Goal: Information Seeking & Learning: Check status

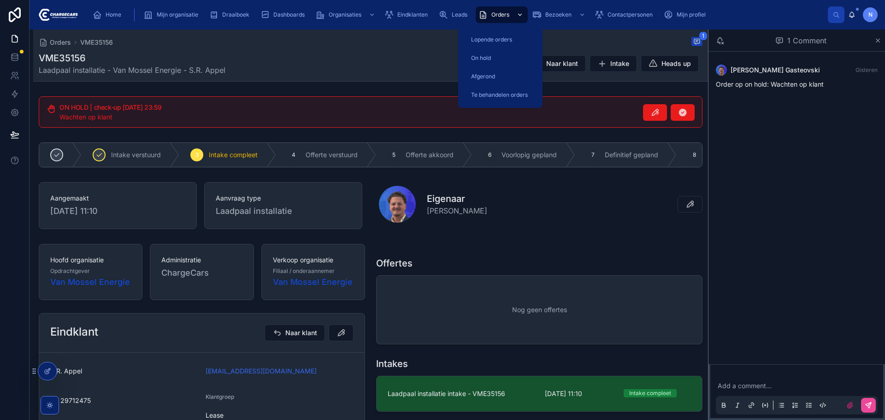
click at [489, 13] on div "Orders" at bounding box center [501, 14] width 47 height 15
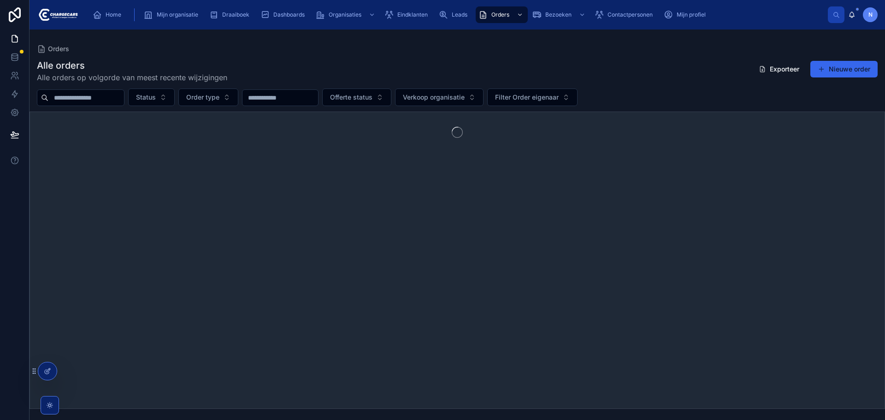
click at [124, 92] on input "text" at bounding box center [86, 97] width 76 height 13
drag, startPoint x: 91, startPoint y: 97, endPoint x: 34, endPoint y: 94, distance: 56.7
click at [34, 94] on div "******* Status Order type Offerte status Verkoop organisatie Filter Order eigen…" at bounding box center [456, 97] width 855 height 18
click at [102, 98] on input "*******" at bounding box center [86, 97] width 76 height 13
click at [96, 99] on input "*******" at bounding box center [86, 97] width 76 height 13
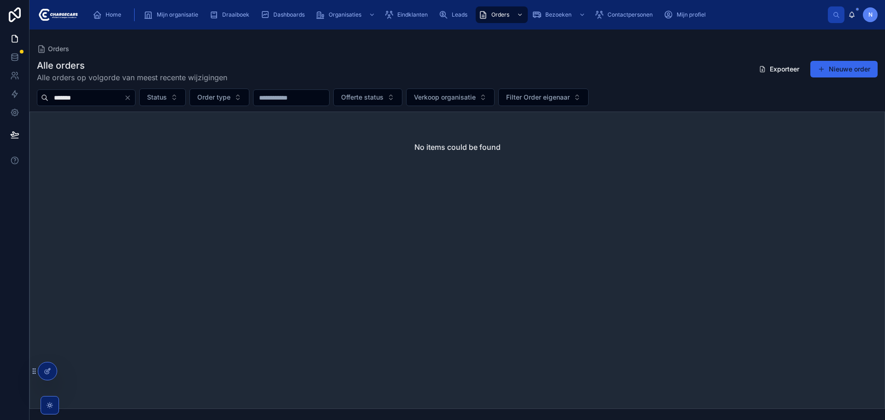
click at [96, 99] on input "*******" at bounding box center [86, 97] width 76 height 13
click at [96, 97] on input "*******" at bounding box center [86, 97] width 76 height 13
click at [67, 97] on input "*******" at bounding box center [86, 97] width 76 height 13
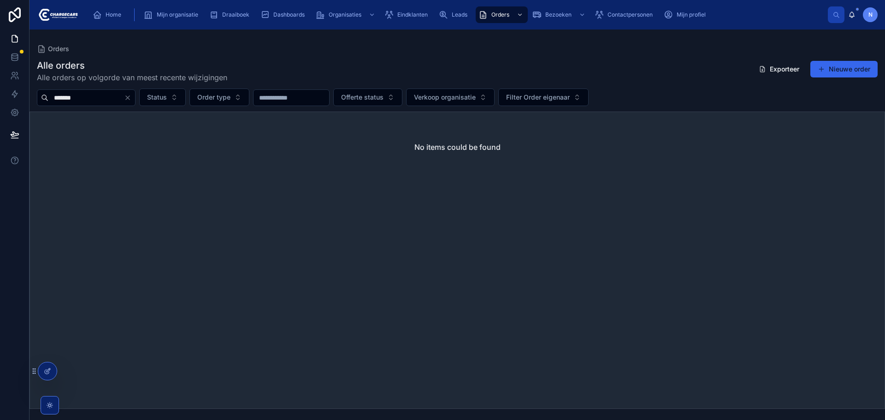
type input "*******"
click at [451, 69] on div "Alle orders Alle orders op volgorde van meest recente wijzigingen Exporteer Nie…" at bounding box center [457, 71] width 841 height 24
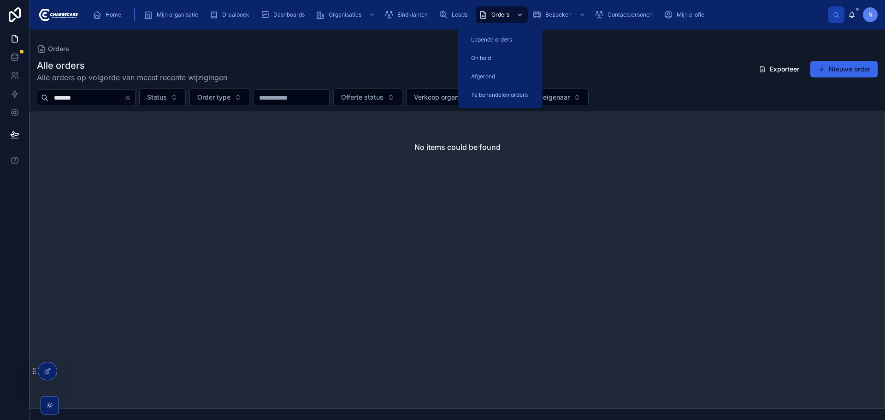
click at [511, 14] on div "Orders" at bounding box center [501, 14] width 47 height 15
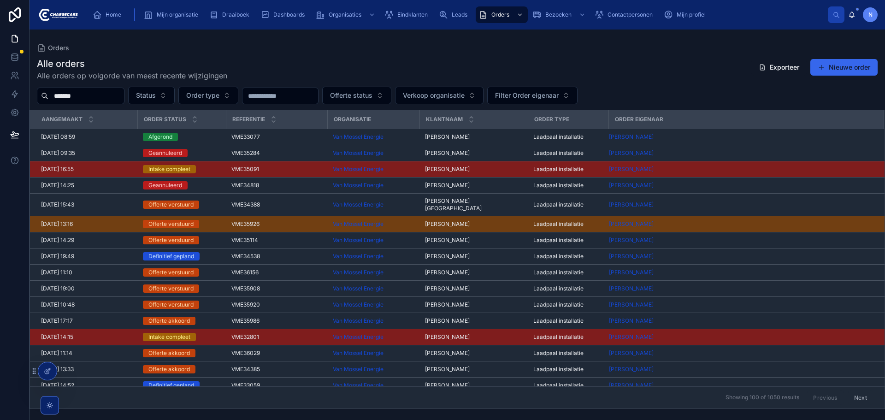
click at [98, 103] on div "*******" at bounding box center [81, 96] width 88 height 17
click at [98, 98] on input "*******" at bounding box center [86, 95] width 76 height 13
click at [98, 97] on input "*******" at bounding box center [86, 95] width 76 height 13
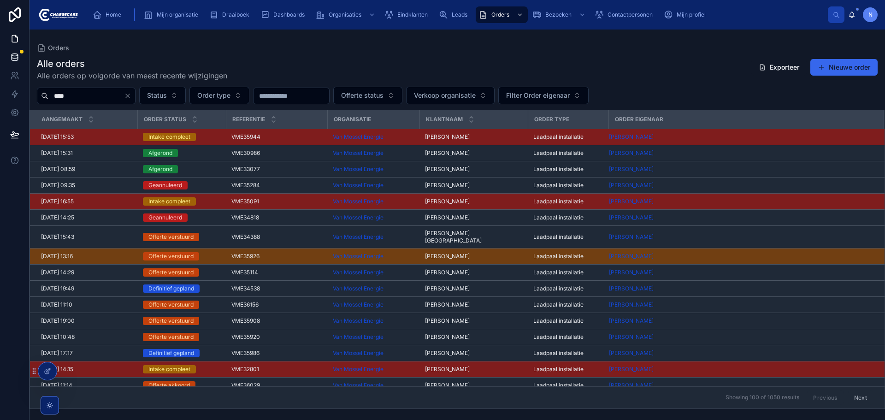
type input "****"
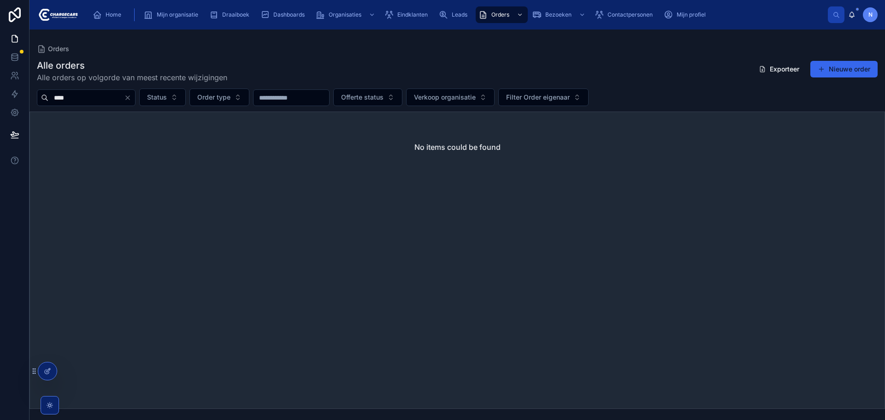
click at [129, 99] on icon "Clear" at bounding box center [128, 98] width 4 height 4
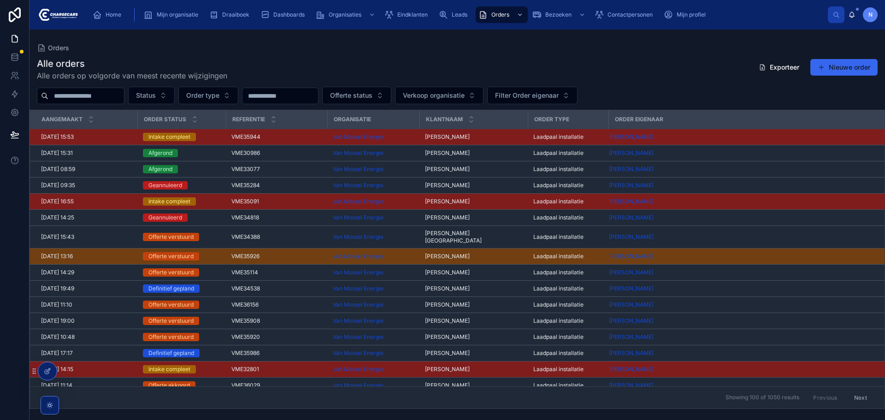
click at [515, 71] on div "Alle orders Alle orders op volgorde van meest recente wijzigingen Exporteer Nie…" at bounding box center [457, 69] width 841 height 24
drag, startPoint x: 394, startPoint y: 17, endPoint x: 388, endPoint y: 25, distance: 10.4
click at [394, 17] on div "Eindklanten" at bounding box center [407, 14] width 47 height 15
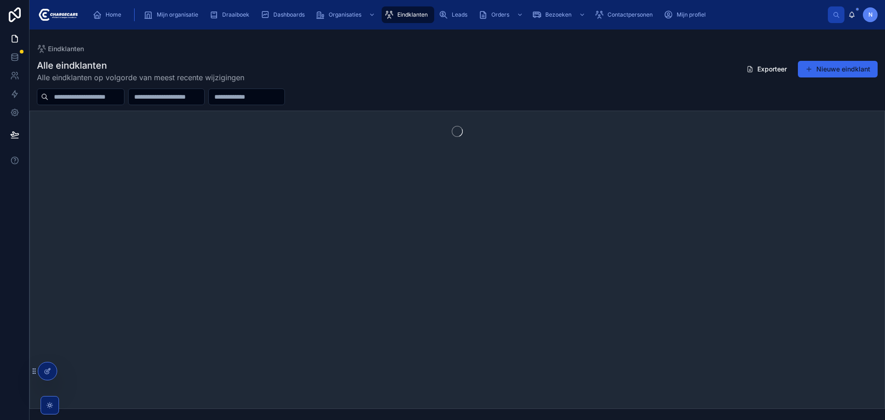
click at [95, 100] on input "text" at bounding box center [86, 96] width 76 height 13
type input "****"
drag, startPoint x: 521, startPoint y: 60, endPoint x: 405, endPoint y: 129, distance: 134.5
click at [521, 60] on div "Alle eindklanten Alle eindklanten op volgorde van meest recente wijzigingen Exp…" at bounding box center [457, 71] width 841 height 24
click at [65, 372] on icon at bounding box center [67, 373] width 4 height 2
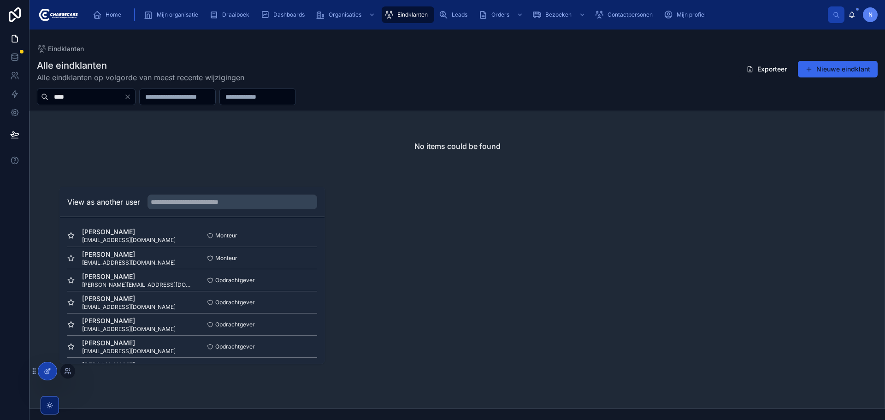
click at [44, 368] on icon at bounding box center [47, 370] width 7 height 7
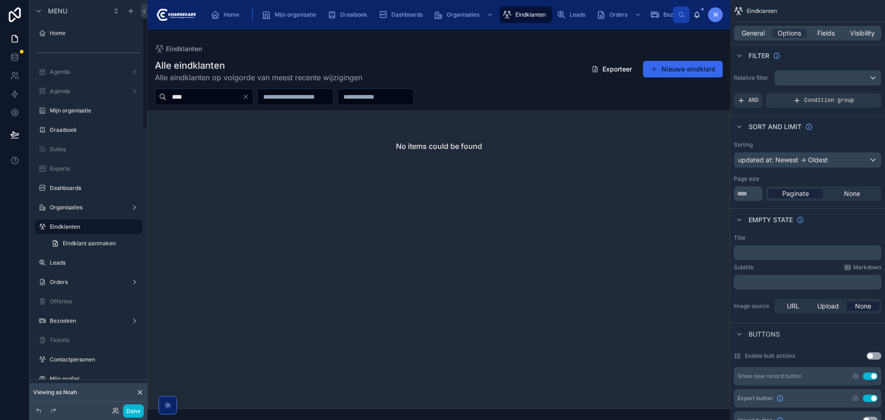
scroll to position [12, 0]
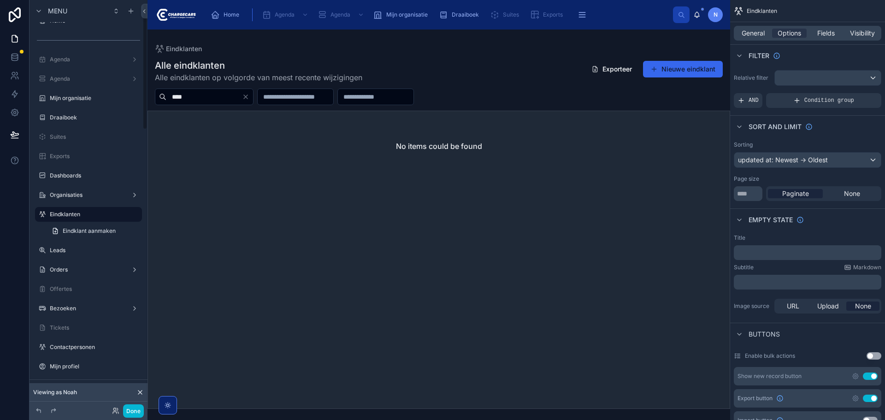
click at [141, 391] on icon at bounding box center [140, 392] width 4 height 4
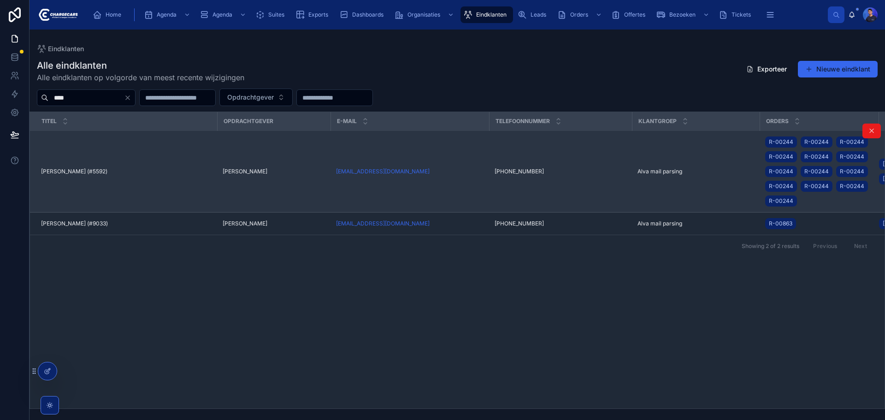
click at [178, 165] on td "[PERSON_NAME] (#5592) [PERSON_NAME] (#5592)" at bounding box center [123, 172] width 187 height 82
click at [231, 170] on span "[PERSON_NAME]" at bounding box center [245, 171] width 45 height 7
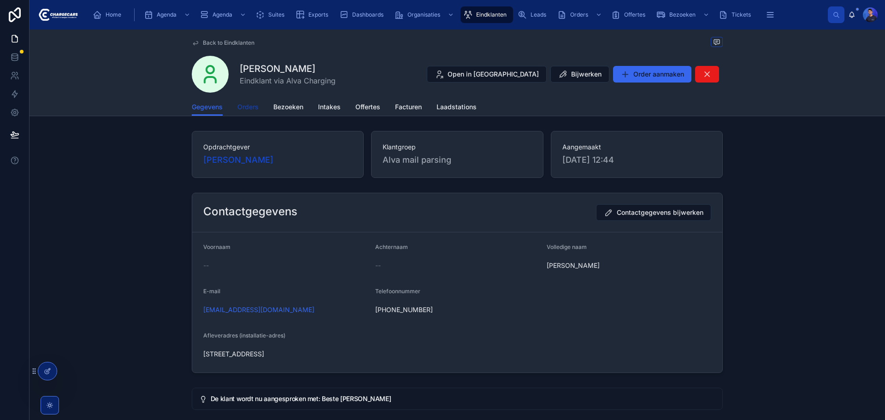
click at [237, 106] on span "Orders" at bounding box center [247, 106] width 21 height 9
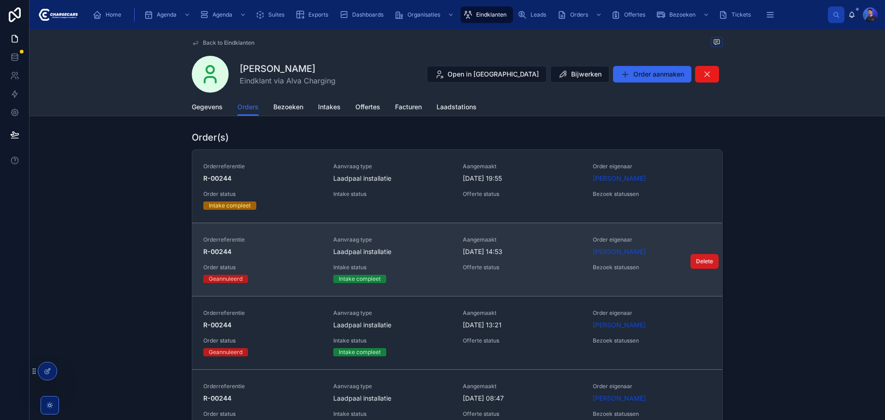
click at [698, 259] on span "Delete" at bounding box center [704, 261] width 17 height 7
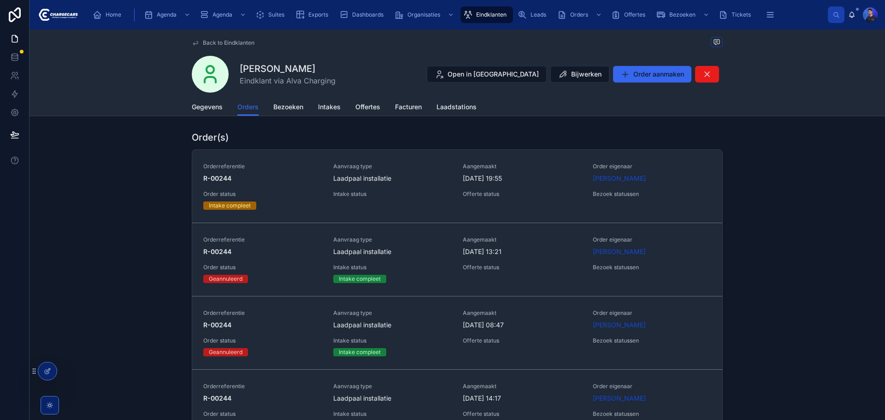
click at [0, 0] on span "Delete" at bounding box center [0, 0] width 0 height 0
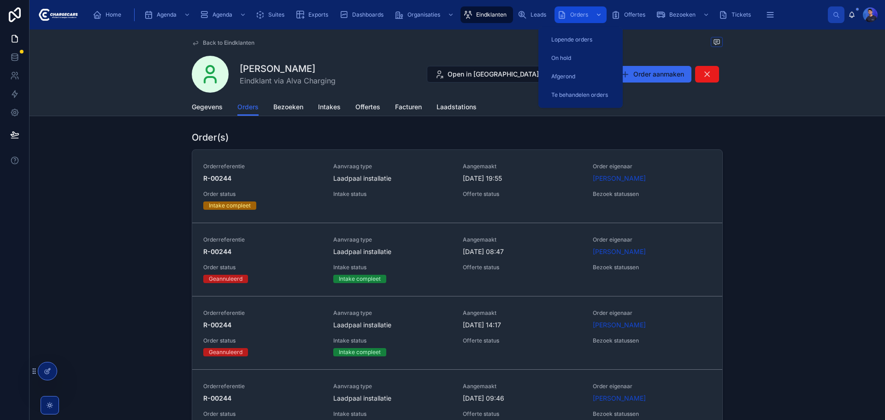
click at [562, 14] on icon "scrollable content" at bounding box center [561, 14] width 9 height 9
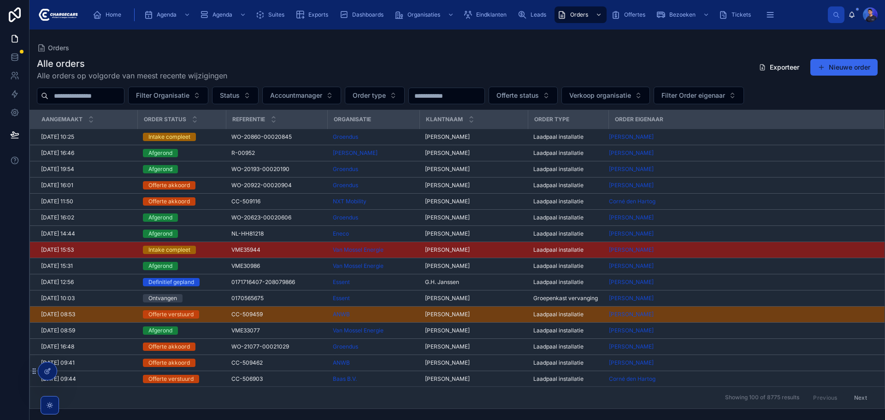
click at [95, 93] on input "text" at bounding box center [86, 95] width 76 height 13
type input "****"
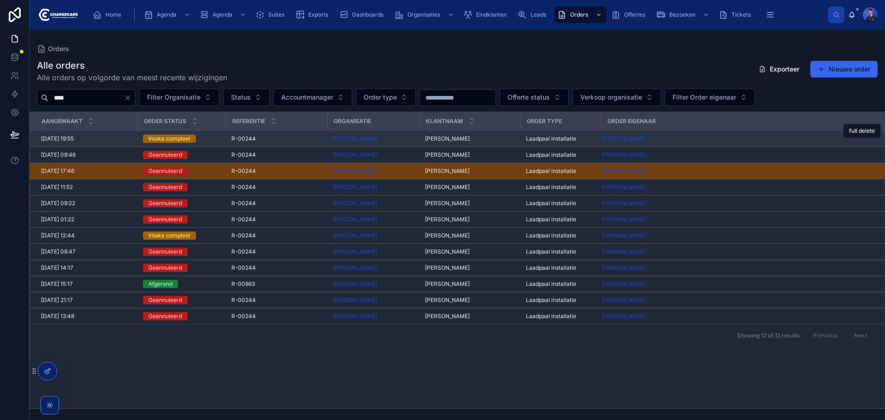
click at [454, 139] on span "[PERSON_NAME]" at bounding box center [447, 138] width 45 height 7
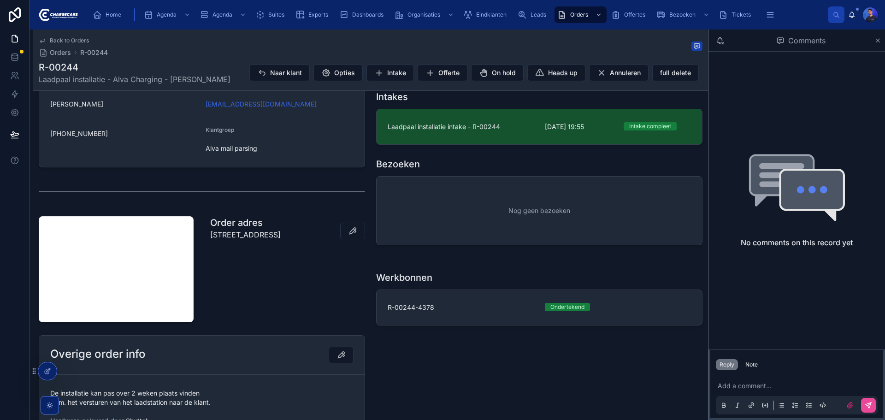
scroll to position [230, 0]
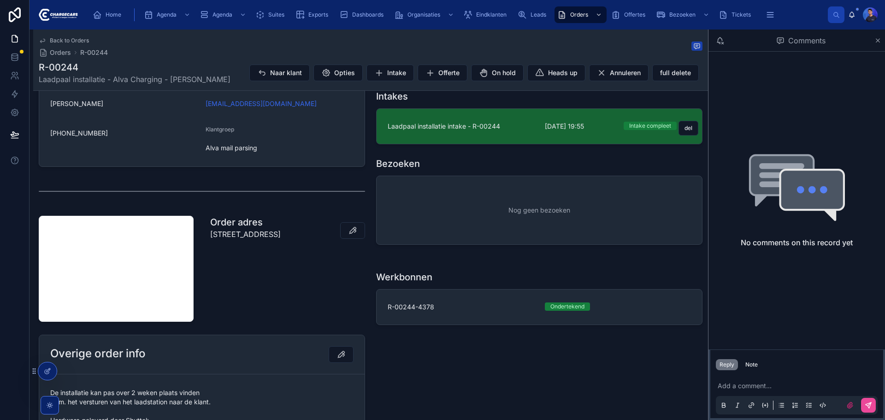
click at [486, 135] on link "Laadpaal installatie intake - R-00244 10-9-2025 19:55 Intake compleet del" at bounding box center [538, 126] width 325 height 35
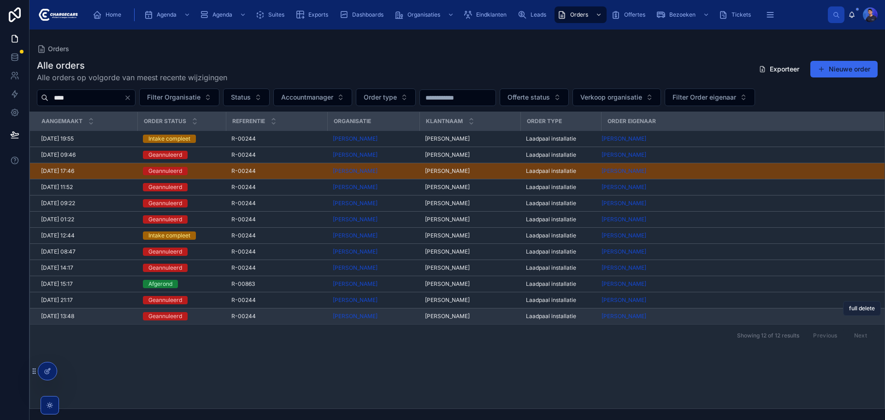
click at [861, 311] on span "full delete" at bounding box center [862, 308] width 26 height 7
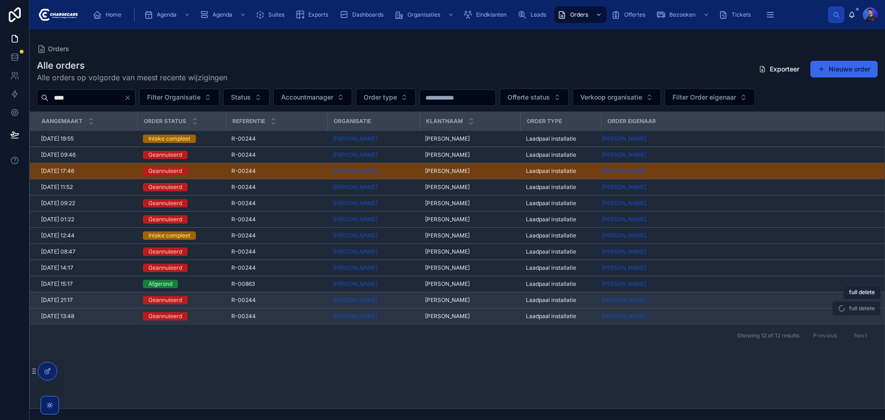
click at [863, 293] on span "full delete" at bounding box center [862, 291] width 26 height 7
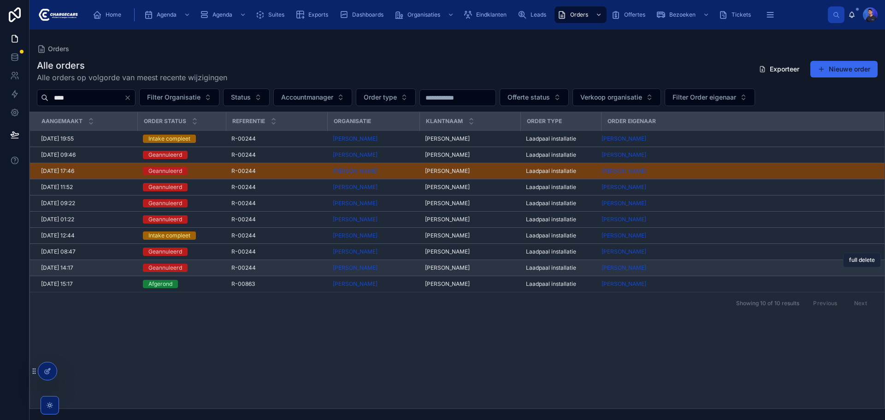
click at [864, 260] on span "full delete" at bounding box center [862, 259] width 26 height 7
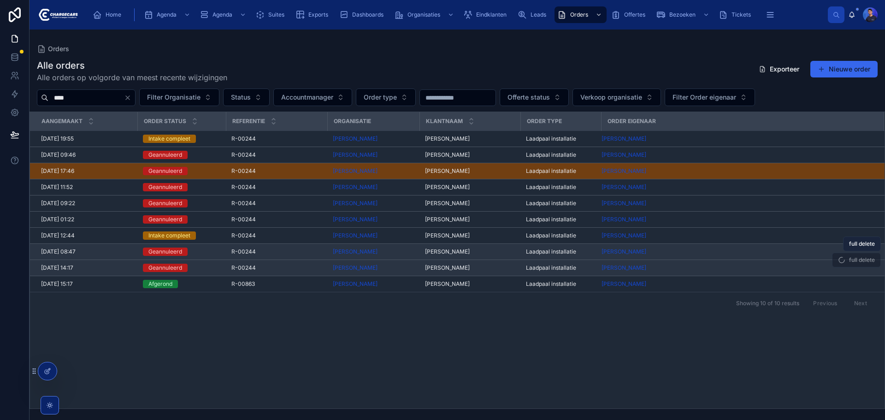
click at [862, 245] on span "full delete" at bounding box center [862, 243] width 26 height 7
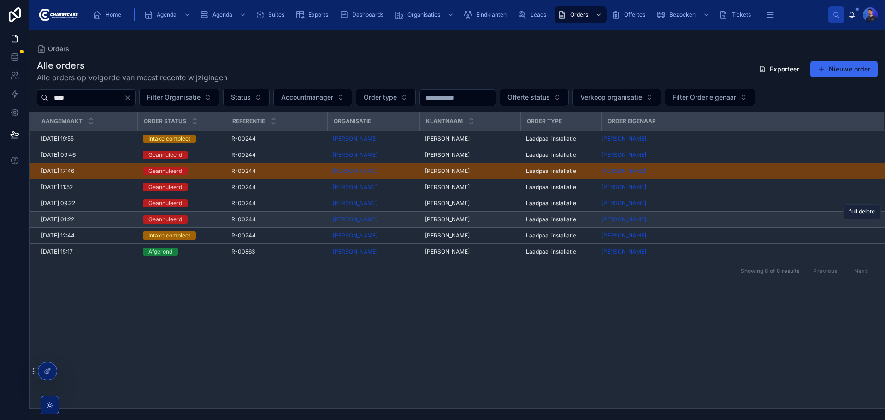
click at [870, 212] on span "full delete" at bounding box center [862, 211] width 26 height 7
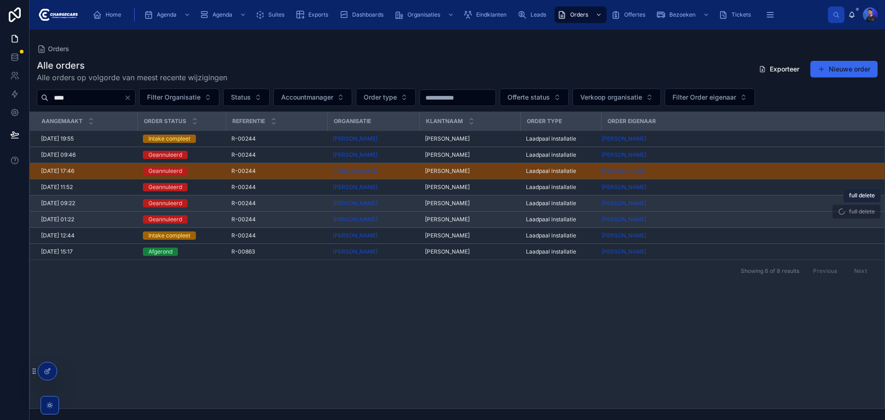
click at [865, 197] on span "full delete" at bounding box center [862, 195] width 26 height 7
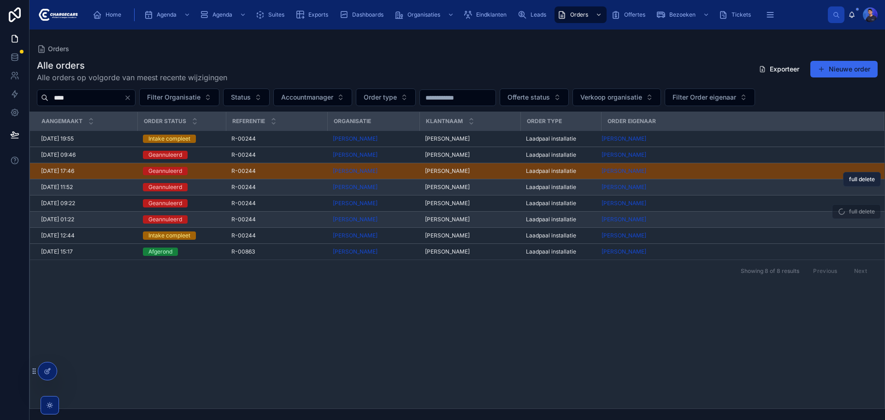
click at [862, 180] on span "full delete" at bounding box center [862, 179] width 26 height 7
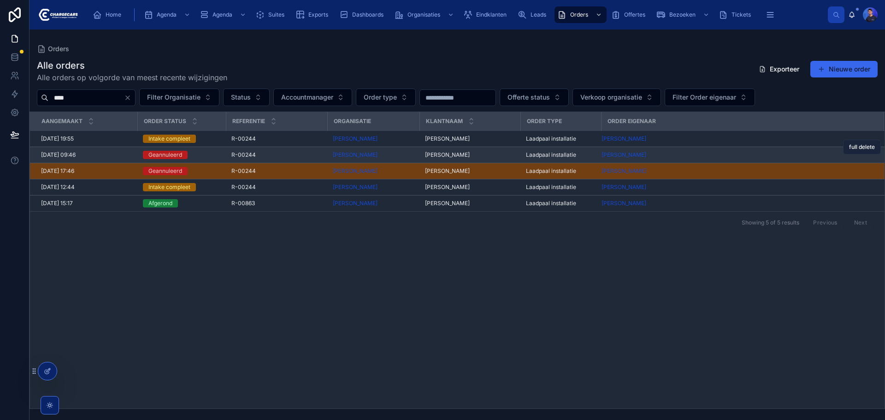
click at [861, 148] on span "full delete" at bounding box center [862, 146] width 26 height 7
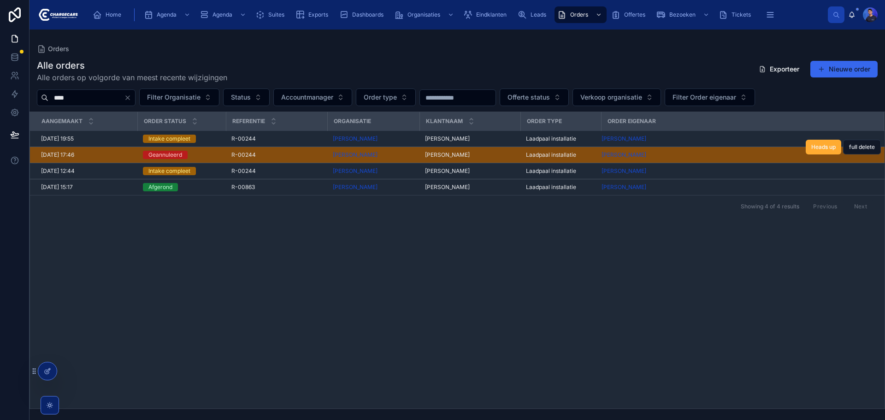
click at [767, 151] on td "[PERSON_NAME]" at bounding box center [742, 155] width 282 height 16
click at [547, 153] on span "Laadpaal installatie" at bounding box center [551, 154] width 50 height 7
click at [867, 149] on span "full delete" at bounding box center [862, 146] width 26 height 7
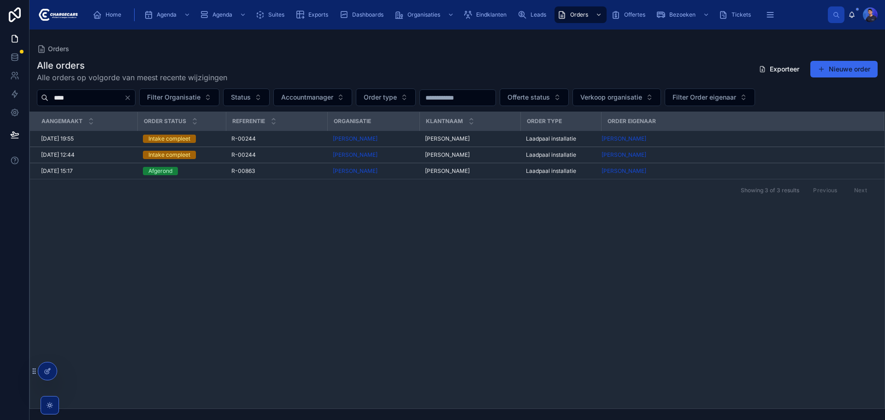
click at [407, 268] on div "aangemaakt Order status Referentie Organisatie Klantnaam Order type Order eigen…" at bounding box center [457, 260] width 854 height 296
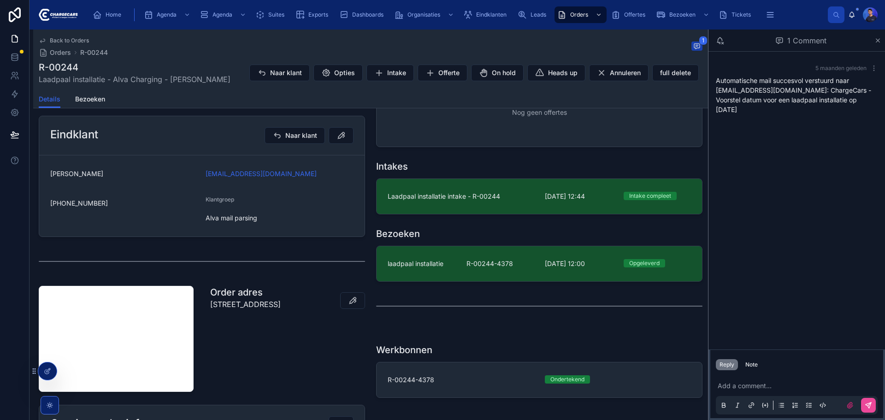
scroll to position [230, 0]
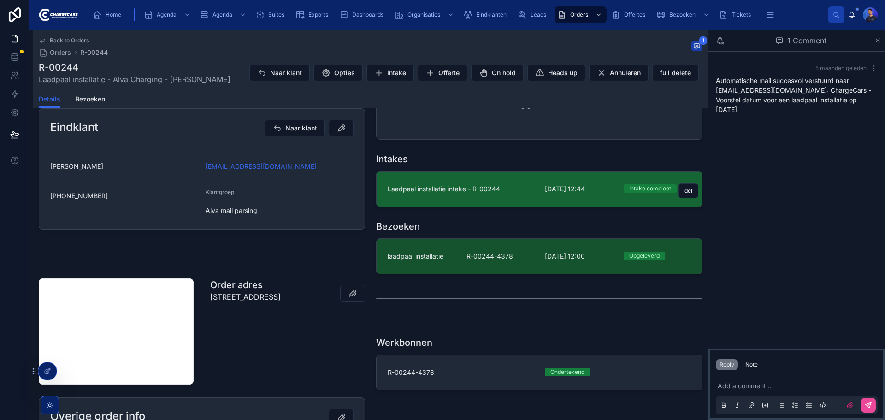
click at [545, 190] on span "2-4-2025 12:44" at bounding box center [579, 188] width 68 height 9
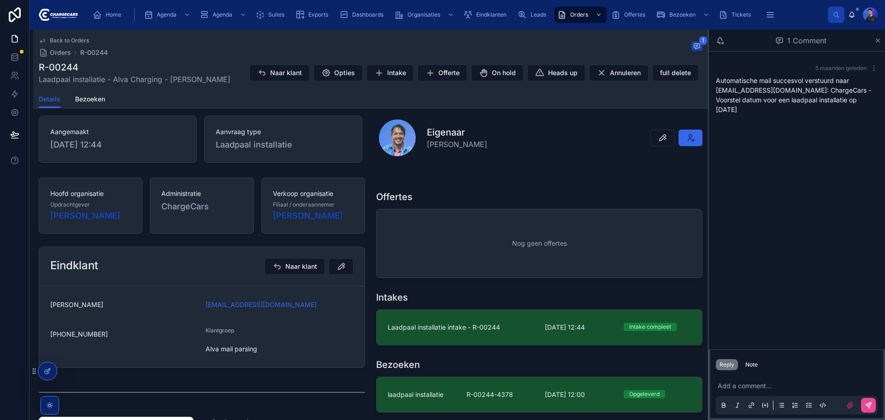
scroll to position [138, 0]
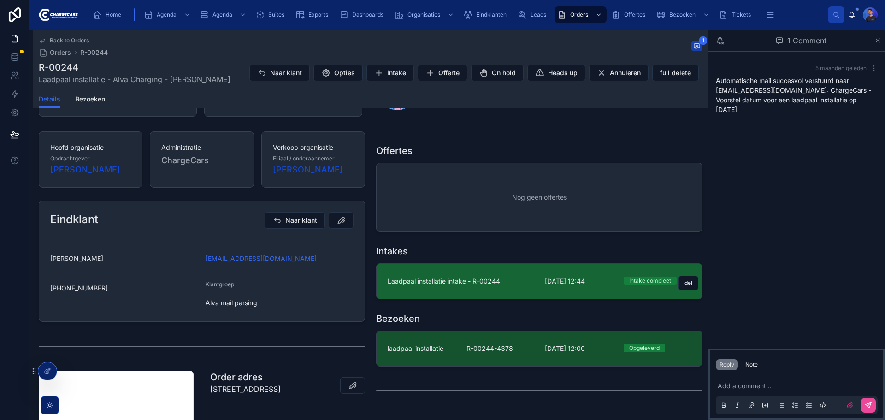
click at [547, 277] on link "Laadpaal installatie intake - R-00244 2-4-2025 12:44 Intake compleet del" at bounding box center [538, 281] width 325 height 35
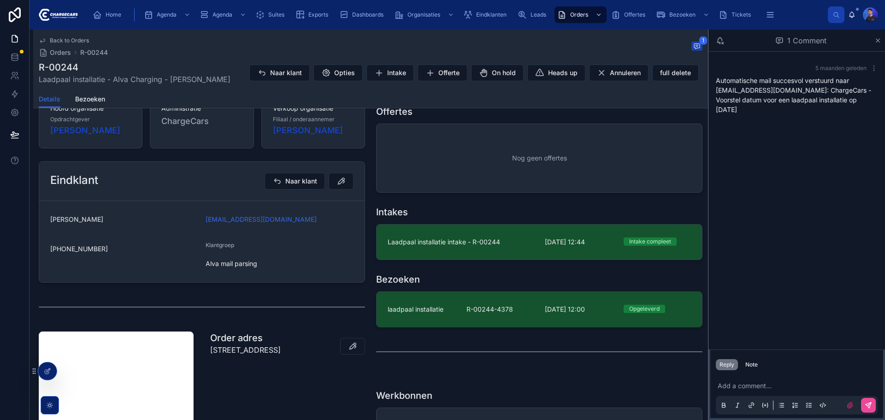
scroll to position [184, 0]
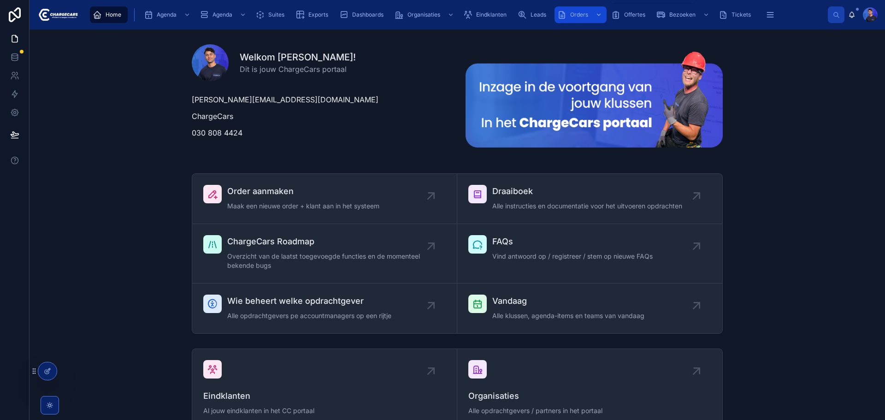
click at [583, 15] on span "Orders" at bounding box center [579, 14] width 18 height 7
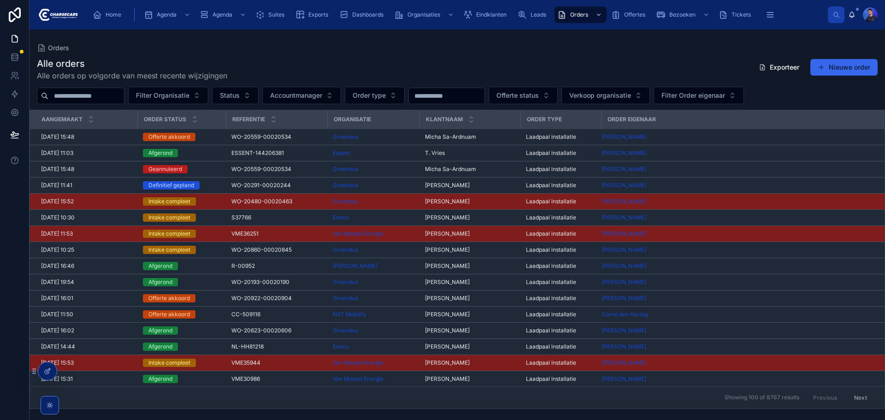
click at [87, 88] on div at bounding box center [81, 96] width 88 height 17
click at [89, 96] on input "text" at bounding box center [86, 95] width 76 height 13
paste input "*******"
type input "*******"
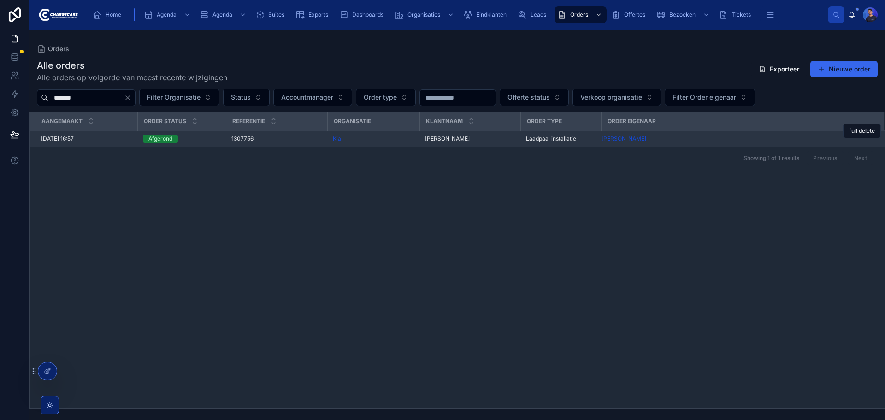
click at [452, 137] on span "Eric Verheijen" at bounding box center [447, 138] width 45 height 7
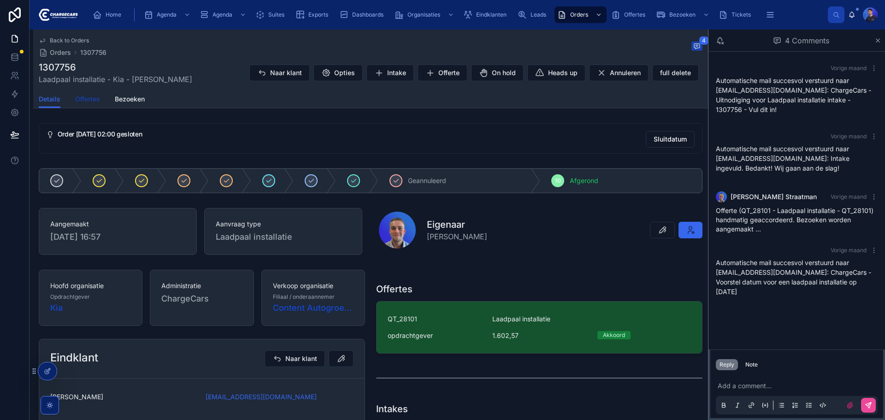
click at [94, 98] on span "Offertes" at bounding box center [87, 98] width 25 height 9
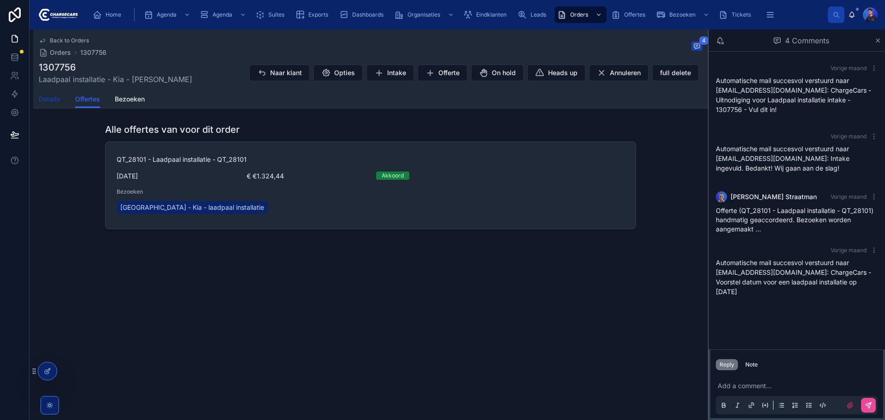
click at [49, 101] on span "Details" at bounding box center [50, 98] width 22 height 9
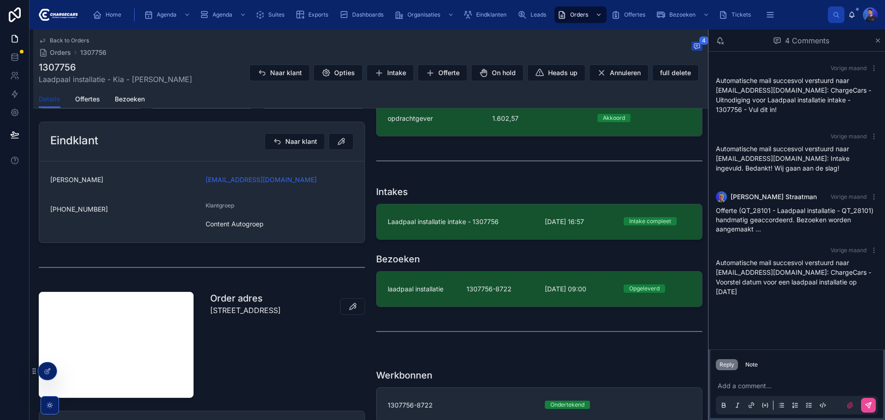
scroll to position [230, 0]
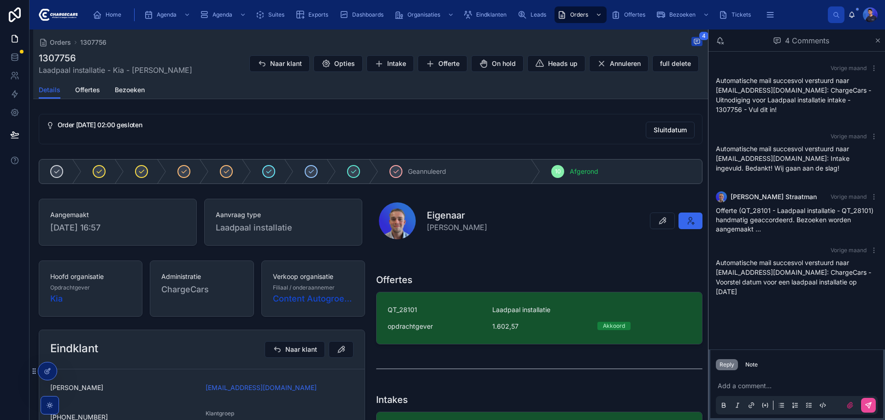
click at [473, 39] on div "Orders 1307756 4" at bounding box center [371, 42] width 664 height 11
click at [421, 85] on div "Details Offertes Bezoeken" at bounding box center [371, 90] width 664 height 18
click at [420, 85] on div "Details Offertes Bezoeken" at bounding box center [371, 90] width 664 height 18
click at [410, 39] on div "Orders 1307756 4" at bounding box center [371, 42] width 664 height 11
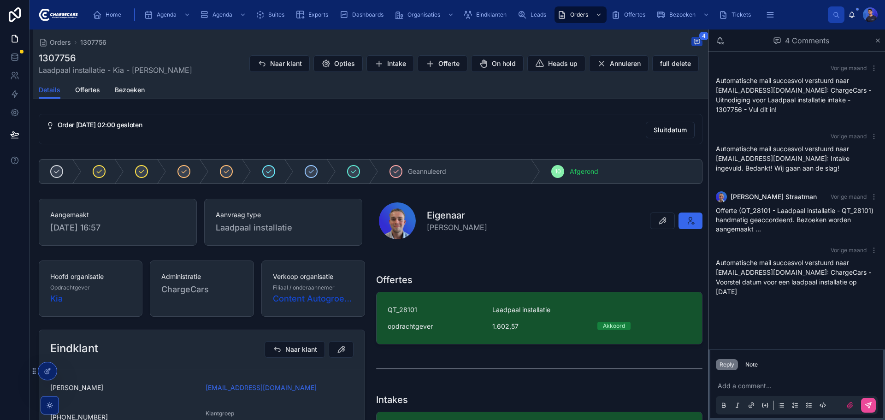
drag, startPoint x: 353, startPoint y: 106, endPoint x: 360, endPoint y: 106, distance: 6.9
click at [487, 15] on span "Eindklanten" at bounding box center [491, 14] width 30 height 7
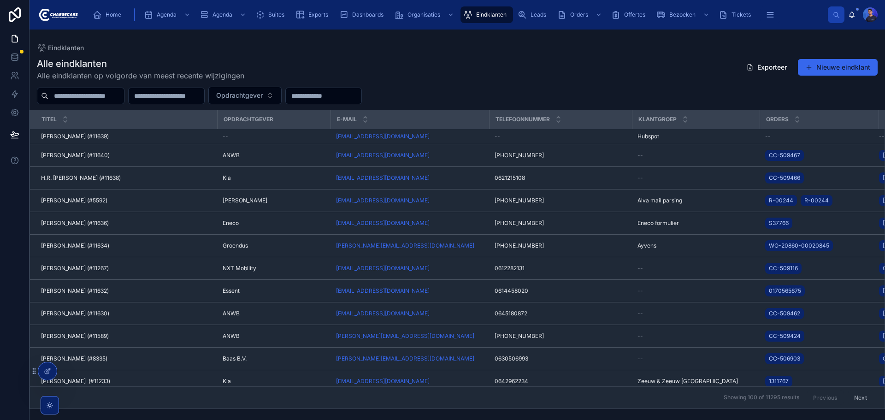
click at [109, 97] on input "text" at bounding box center [86, 95] width 76 height 13
click at [361, 93] on input "text" at bounding box center [324, 95] width 76 height 13
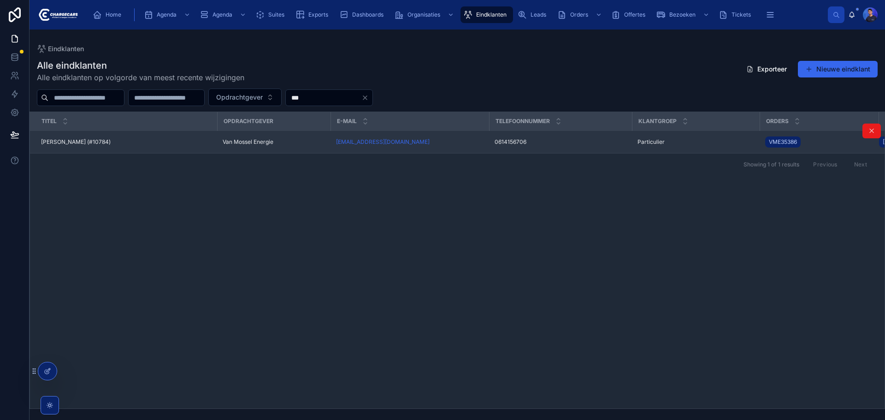
type input "***"
click at [588, 140] on div "0614156706 0614156706" at bounding box center [560, 141] width 132 height 7
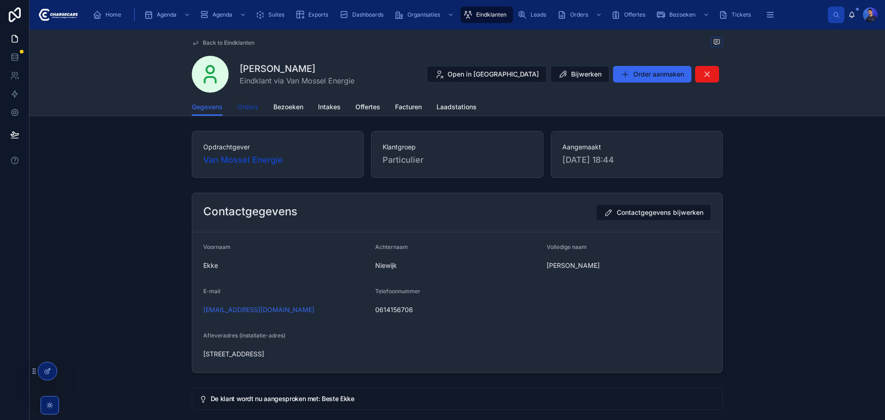
click at [256, 106] on span "Orders" at bounding box center [247, 106] width 21 height 9
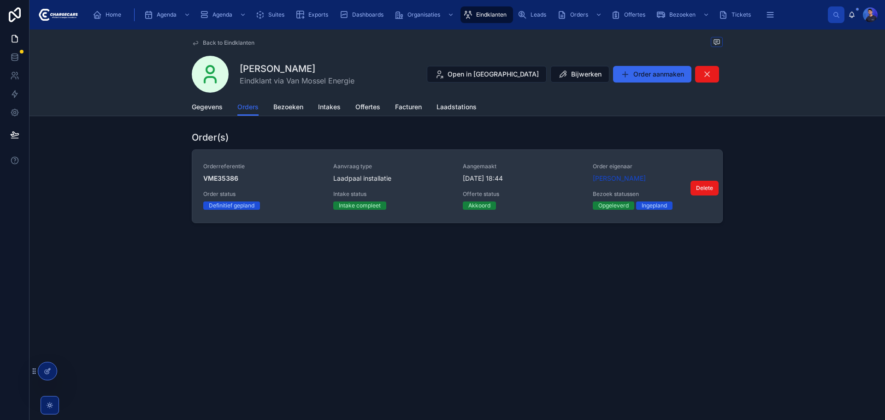
click at [437, 199] on div "Intake status Intake compleet" at bounding box center [392, 199] width 119 height 19
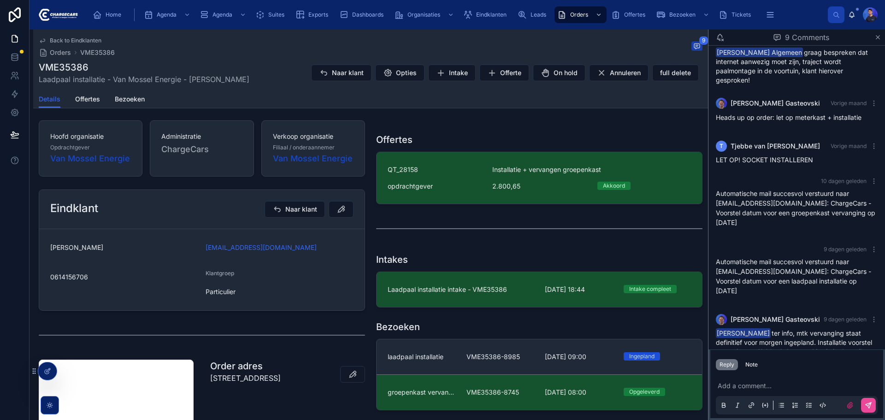
scroll to position [184, 0]
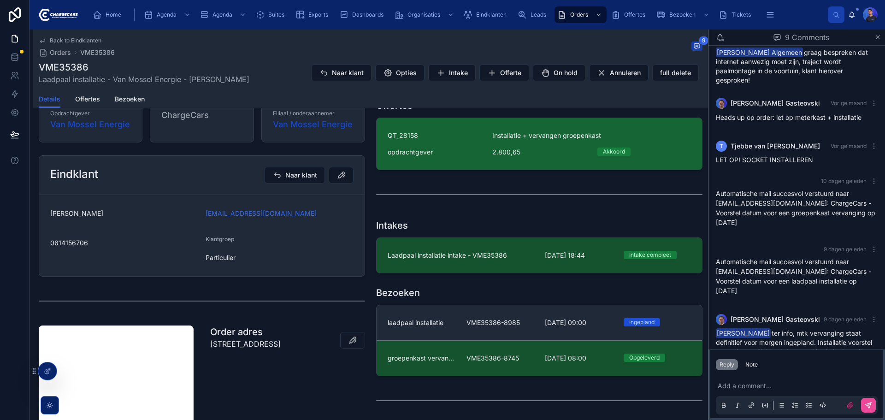
click at [540, 157] on span "2.800,65" at bounding box center [539, 151] width 94 height 9
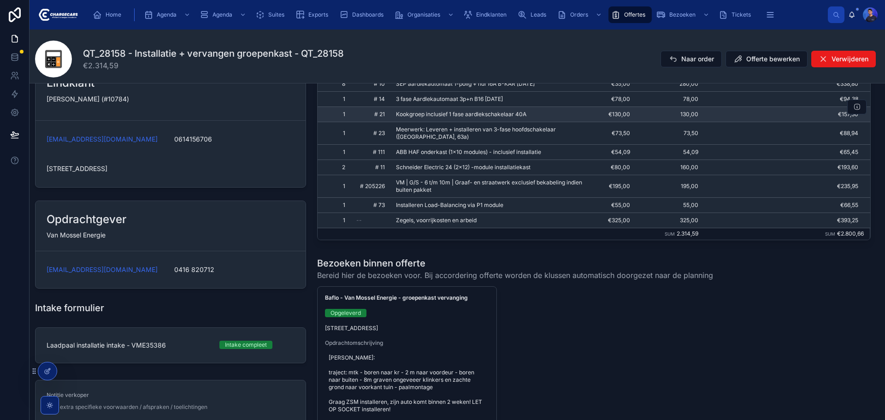
scroll to position [230, 0]
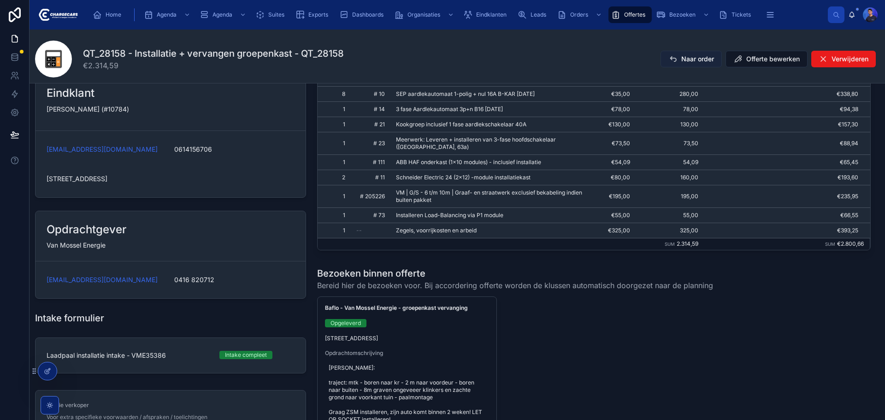
click at [691, 57] on span "Naar order" at bounding box center [697, 58] width 33 height 9
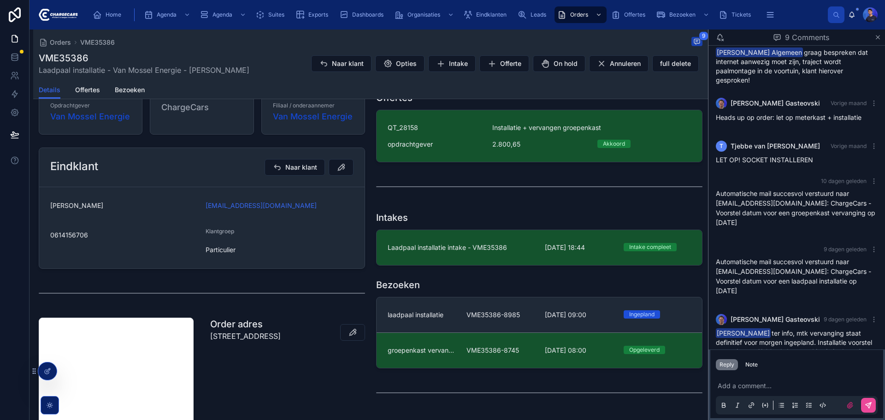
scroll to position [184, 0]
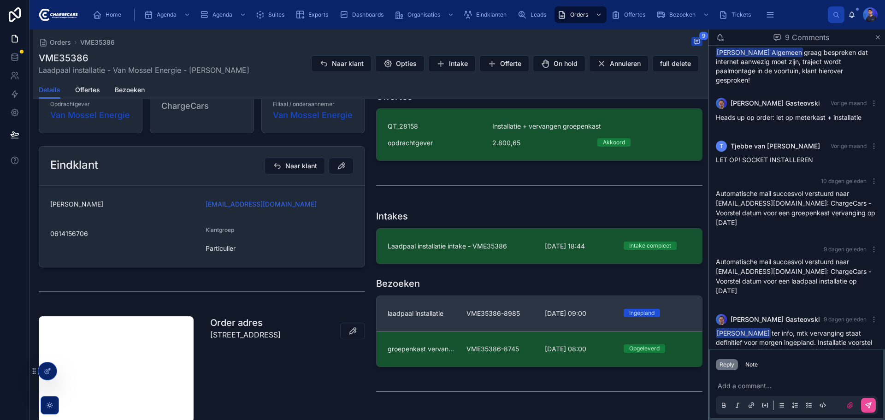
click at [519, 318] on span "VME35386-8985" at bounding box center [500, 313] width 68 height 9
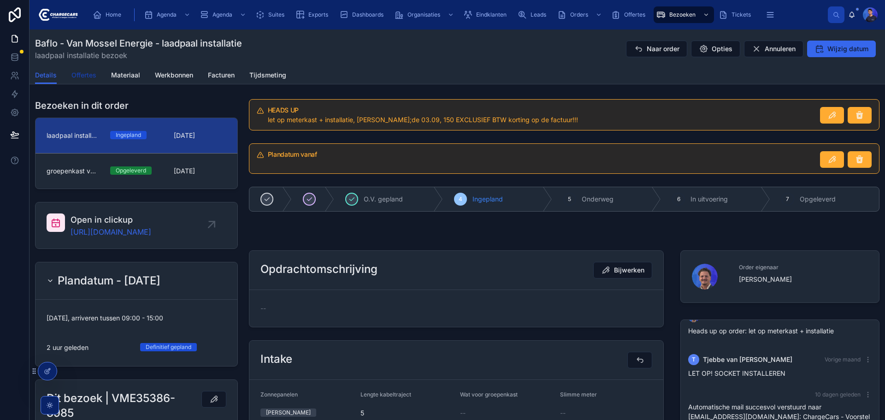
click at [88, 73] on span "Offertes" at bounding box center [83, 75] width 25 height 9
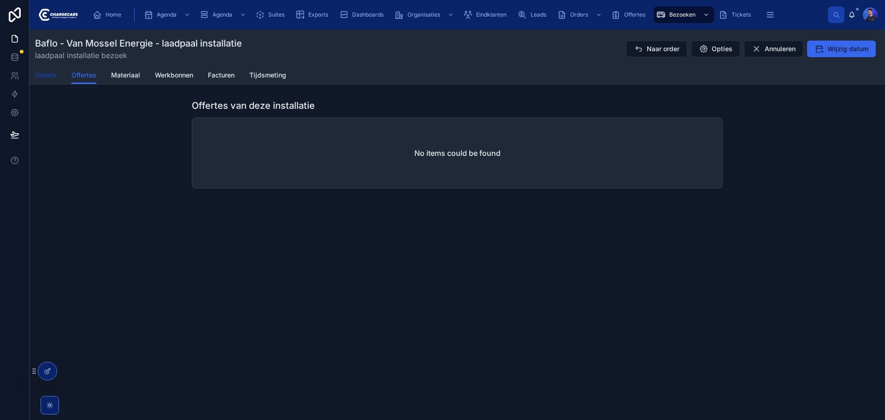
click at [46, 69] on link "Details" at bounding box center [46, 76] width 22 height 18
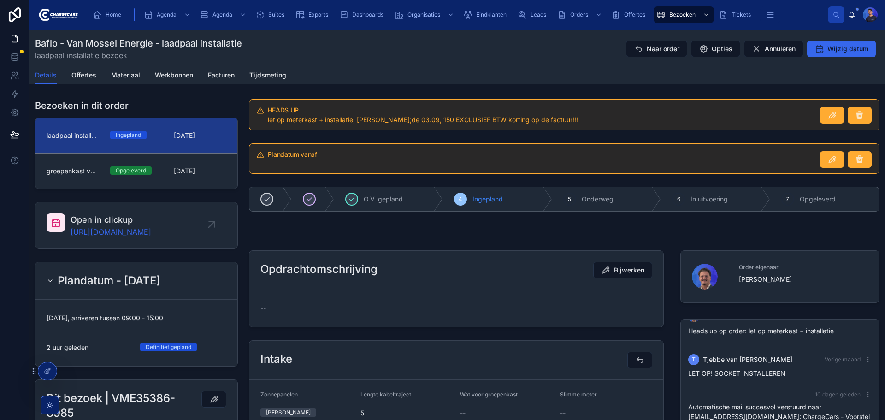
click at [333, 292] on form "--" at bounding box center [456, 308] width 414 height 37
click at [551, 72] on div "Details Offertes Materiaal Werkbonnen Facturen Tijdsmeting" at bounding box center [457, 75] width 844 height 18
click at [87, 74] on span "Offertes" at bounding box center [83, 75] width 25 height 9
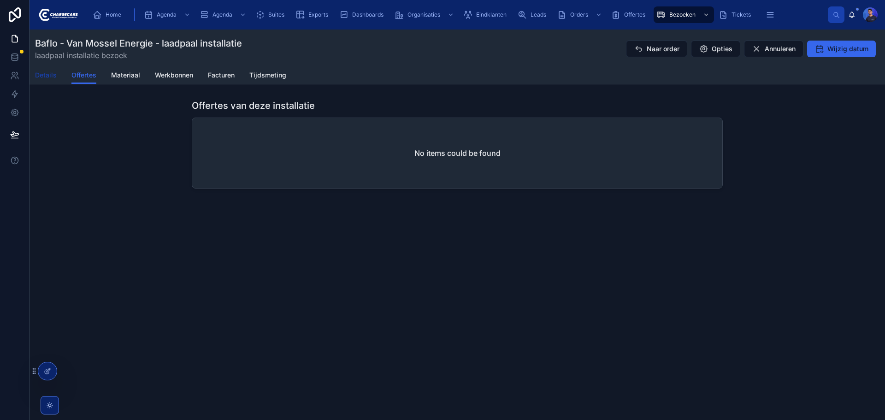
click at [44, 77] on span "Details" at bounding box center [46, 75] width 22 height 9
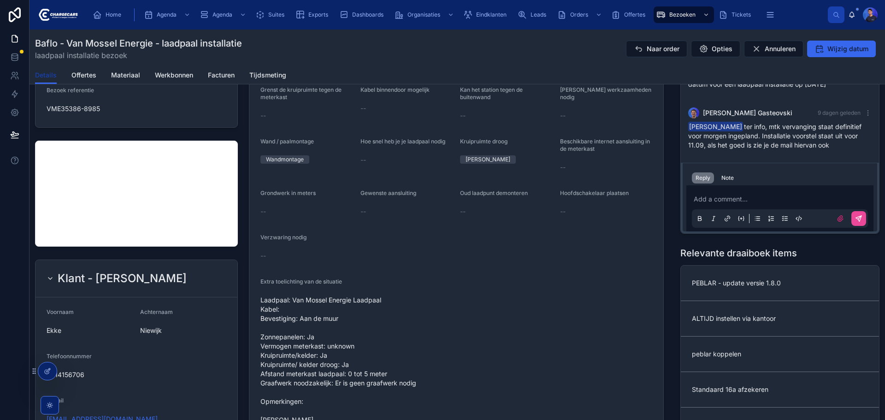
scroll to position [138, 0]
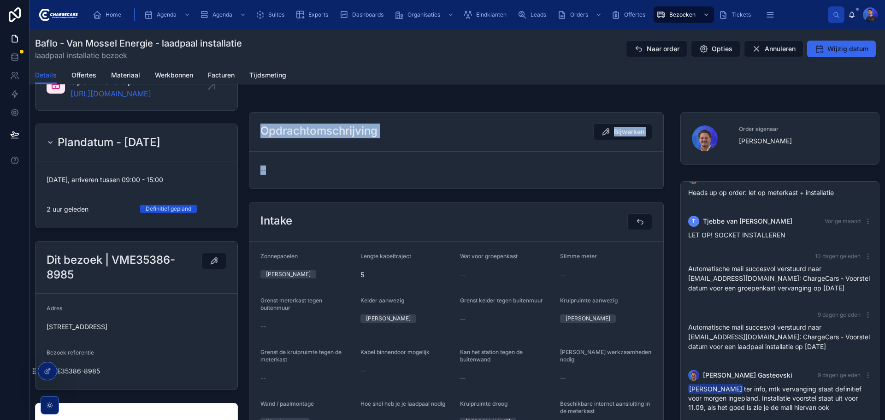
drag, startPoint x: 261, startPoint y: 127, endPoint x: 516, endPoint y: 186, distance: 261.6
click at [514, 185] on div "Opdrachtomschrijving Bijwerken --" at bounding box center [456, 150] width 415 height 77
click at [459, 166] on div "--" at bounding box center [456, 169] width 392 height 9
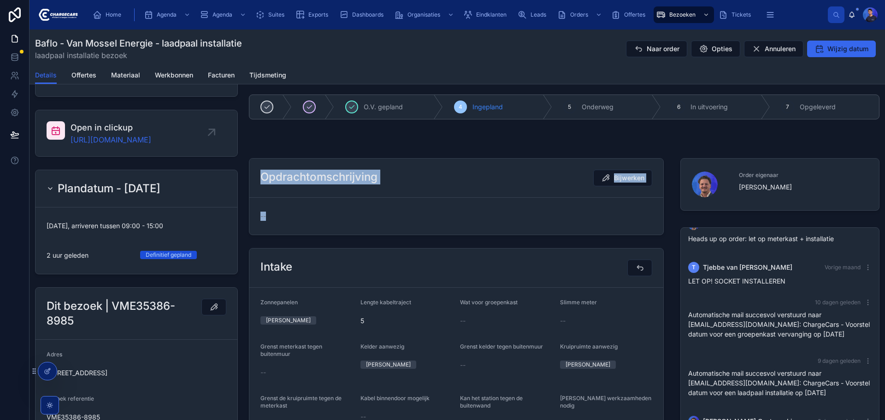
click at [390, 171] on div "Opdrachtomschrijving Bijwerken" at bounding box center [456, 178] width 392 height 17
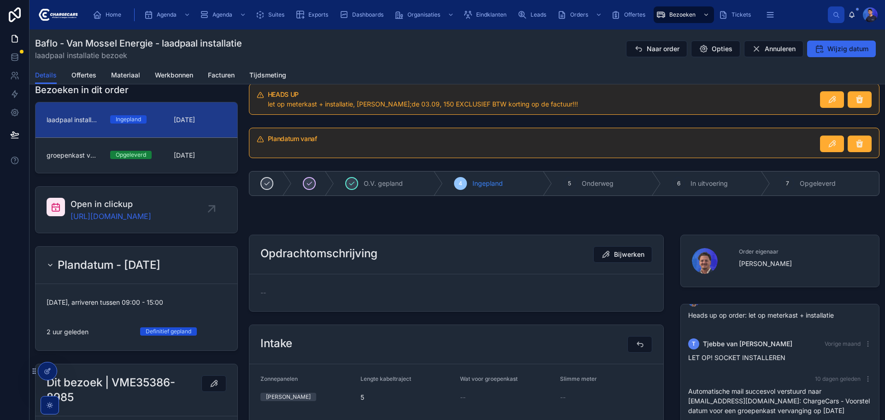
scroll to position [0, 0]
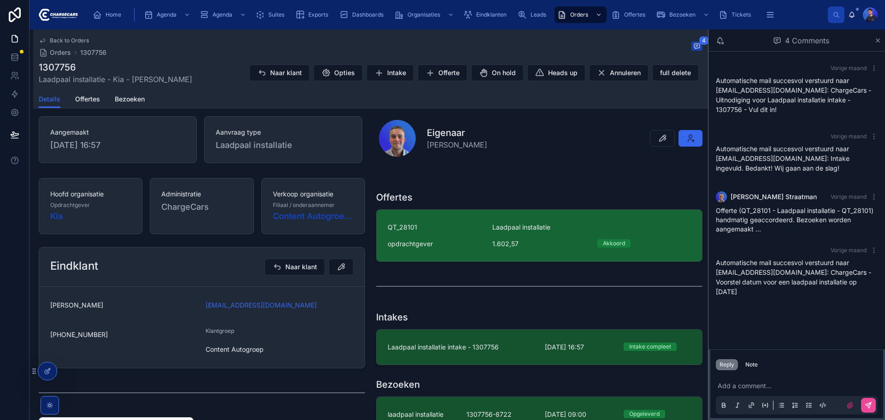
scroll to position [92, 0]
click at [544, 230] on span "Laadpaal installatie" at bounding box center [521, 226] width 58 height 9
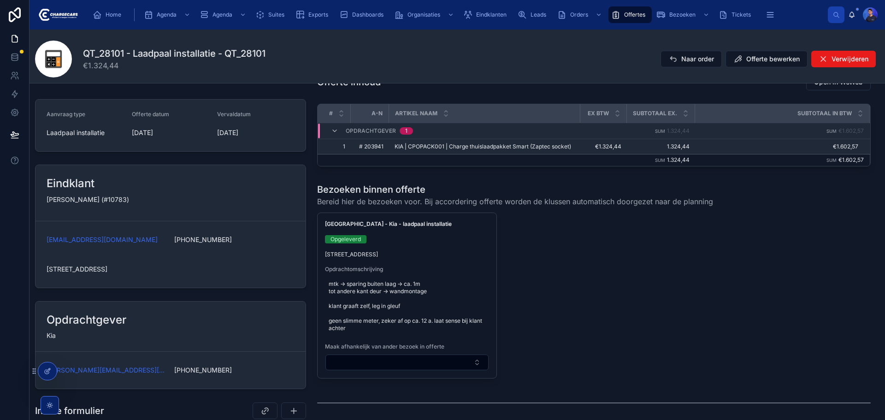
scroll to position [138, 0]
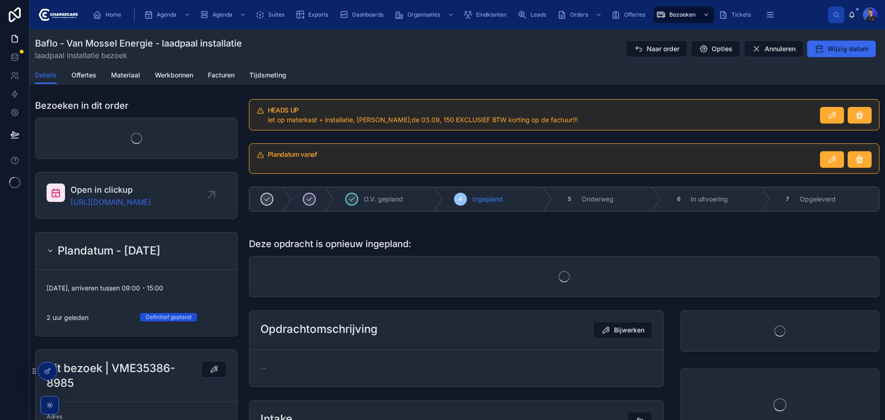
click at [737, 47] on div "Naar order Opties Annuleren Wijzig datum" at bounding box center [748, 49] width 261 height 18
click at [672, 49] on span "Naar order" at bounding box center [663, 48] width 33 height 9
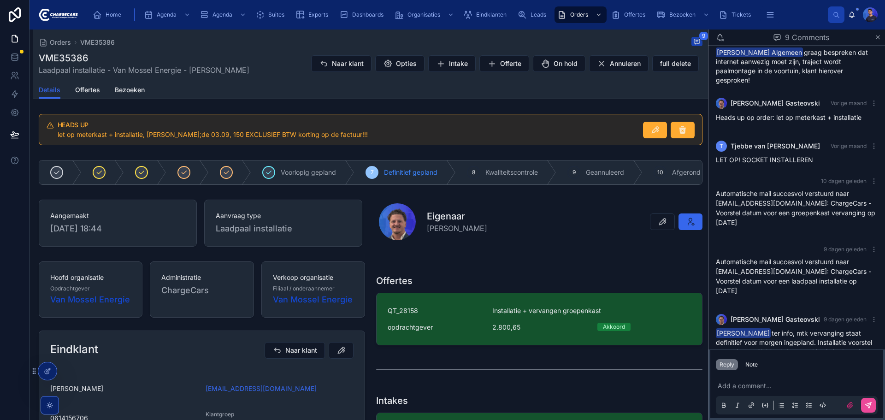
drag, startPoint x: 778, startPoint y: 330, endPoint x: 782, endPoint y: 303, distance: 27.0
click at [782, 329] on div "[PERSON_NAME] ter info, mtk vervanging staat definitief voor morgen ingepland. …" at bounding box center [797, 347] width 162 height 37
click at [773, 329] on span "[PERSON_NAME] ter info, mtk vervanging staat definitief voor morgen ingepland. …" at bounding box center [794, 346] width 156 height 35
click at [364, 204] on div "Aangemaakt [DATE] 18:44 Aanvraag type Laadpaal installatie" at bounding box center [200, 223] width 335 height 54
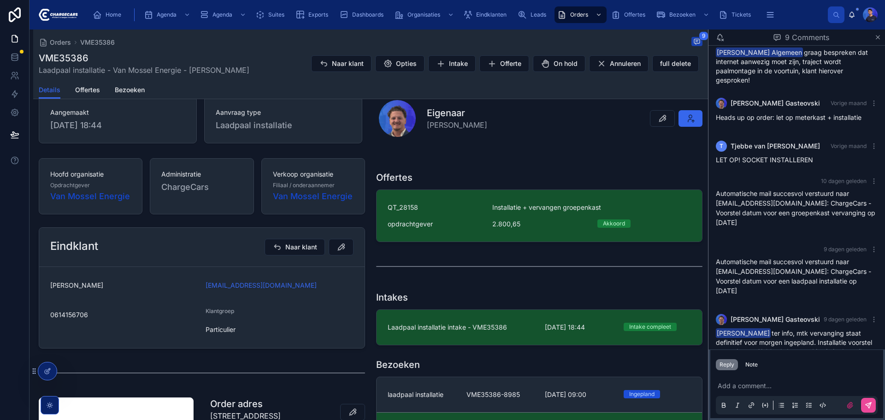
scroll to position [138, 0]
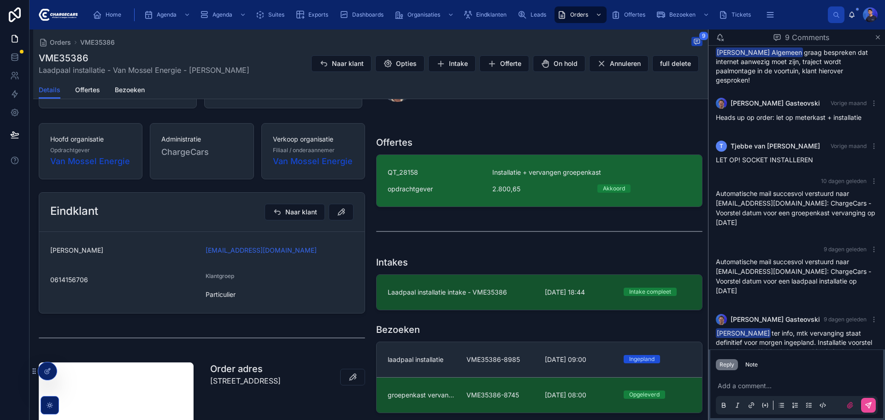
click at [553, 187] on div "QT_28158 Installatie + vervangen groepenkast opdrachtgever 2.800,65 Akkoord" at bounding box center [539, 181] width 303 height 26
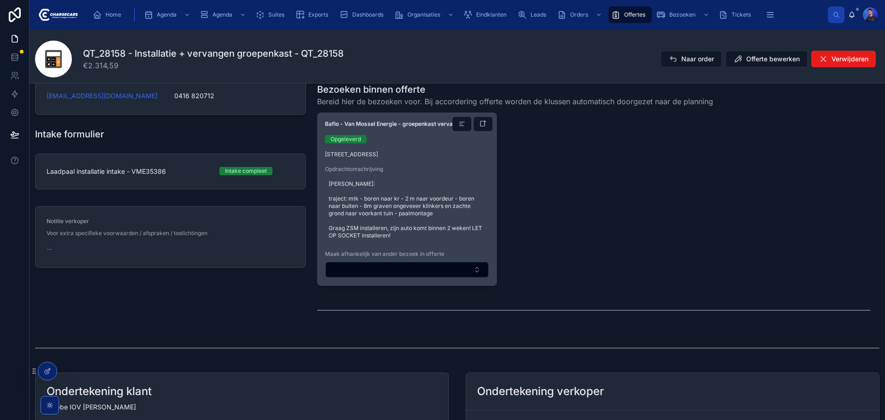
scroll to position [415, 0]
drag, startPoint x: 325, startPoint y: 180, endPoint x: 452, endPoint y: 211, distance: 130.4
click at [452, 211] on div "[PERSON_NAME]: traject: mtk - boren naar kr - 2 m naar voordeur - boren naar bu…" at bounding box center [407, 209] width 164 height 66
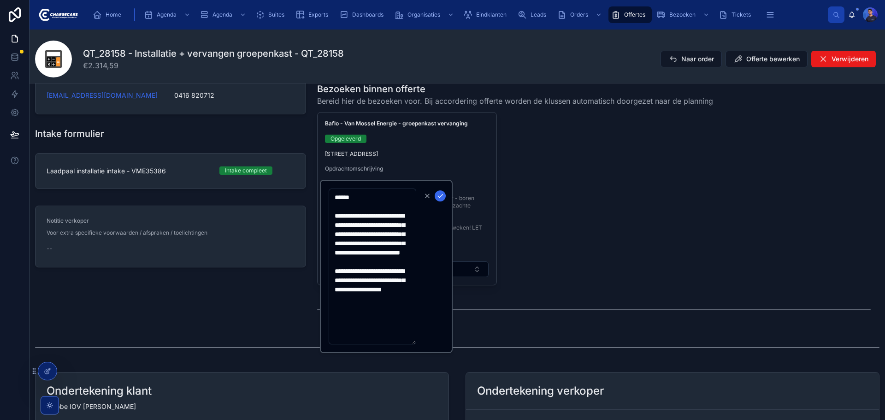
click at [573, 212] on div "Baflo - Van Mossel Energie - groepenkast vervanging Opgeleverd [STREET_ADDRESS]…" at bounding box center [593, 198] width 553 height 173
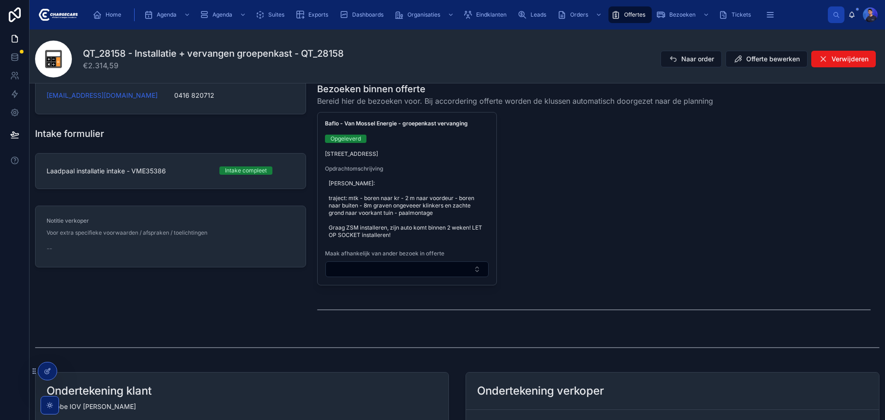
scroll to position [369, 0]
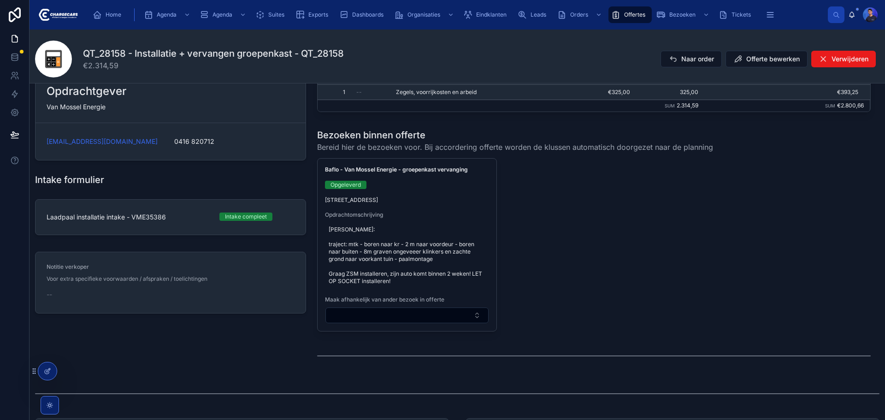
drag, startPoint x: 484, startPoint y: 170, endPoint x: 518, endPoint y: 168, distance: 34.2
click at [518, 168] on div "Baflo - Van Mossel Energie - groepenkast vervanging Opgeleverd [STREET_ADDRESS]…" at bounding box center [593, 244] width 553 height 173
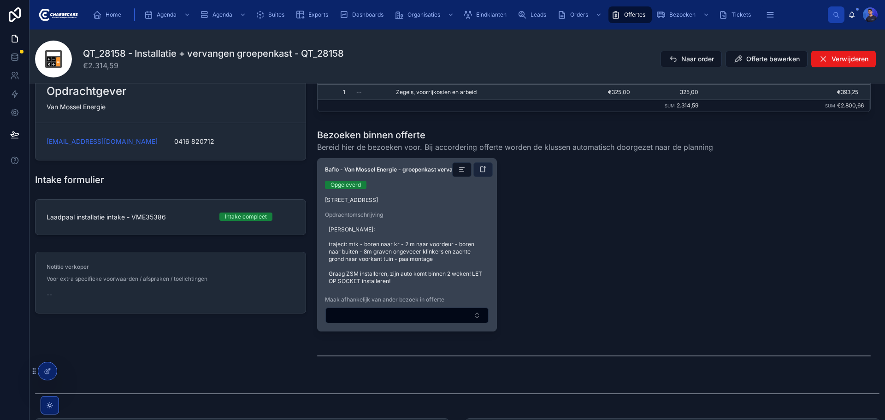
click at [481, 170] on icon at bounding box center [482, 169] width 7 height 7
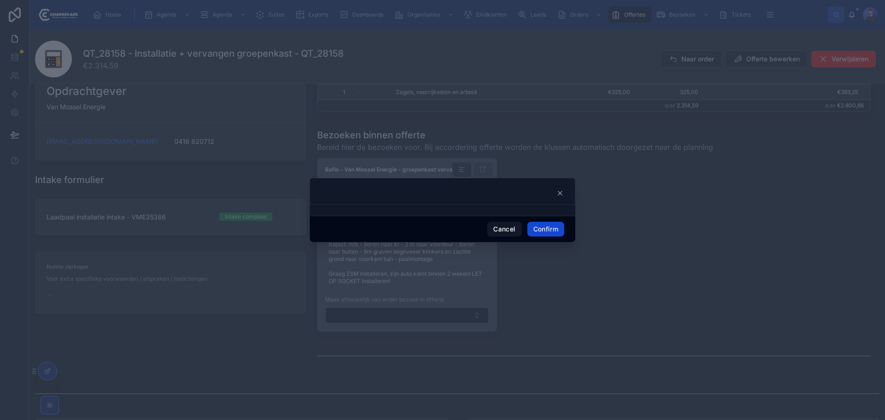
click at [548, 229] on button "Confirm" at bounding box center [545, 229] width 37 height 15
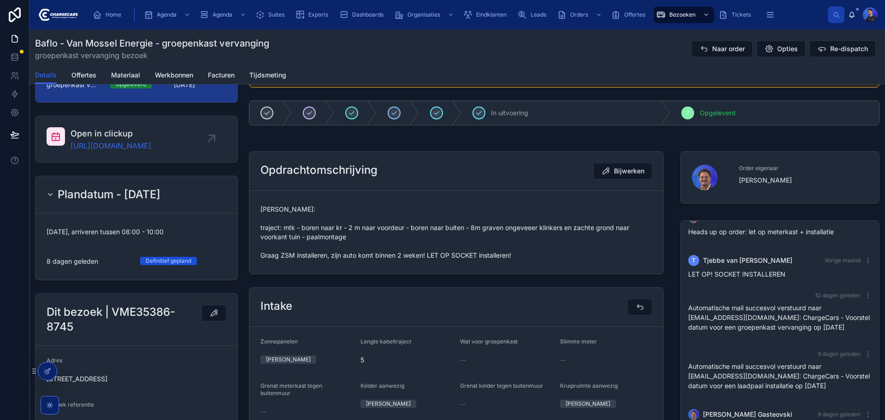
scroll to position [92, 0]
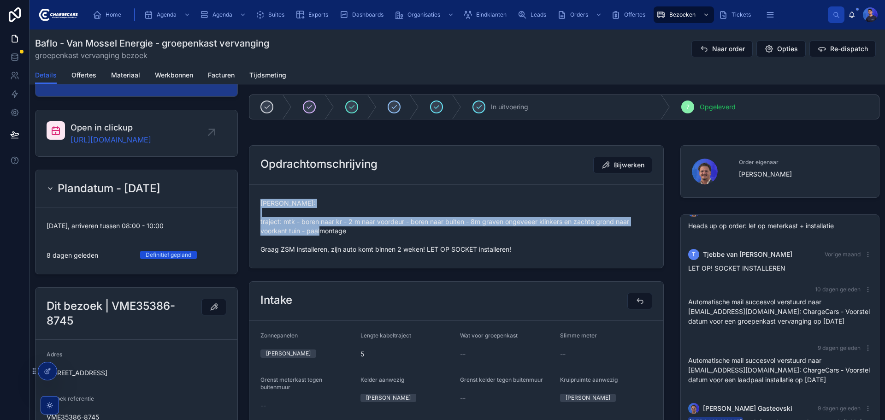
drag, startPoint x: 259, startPoint y: 197, endPoint x: 548, endPoint y: 239, distance: 292.0
click at [548, 239] on div "Vasko: traject: mtk - boren naar kr - 2 m naar voordeur - boren naar buiten - 8…" at bounding box center [456, 226] width 392 height 61
click at [546, 243] on span "Vasko: traject: mtk - boren naar kr - 2 m naar voordeur - boren naar buiten - 8…" at bounding box center [456, 226] width 392 height 55
drag, startPoint x: 523, startPoint y: 251, endPoint x: 256, endPoint y: 200, distance: 272.4
click at [256, 200] on form "Vasko: traject: mtk - boren naar kr - 2 m naar voordeur - boren naar buiten - 8…" at bounding box center [456, 226] width 414 height 83
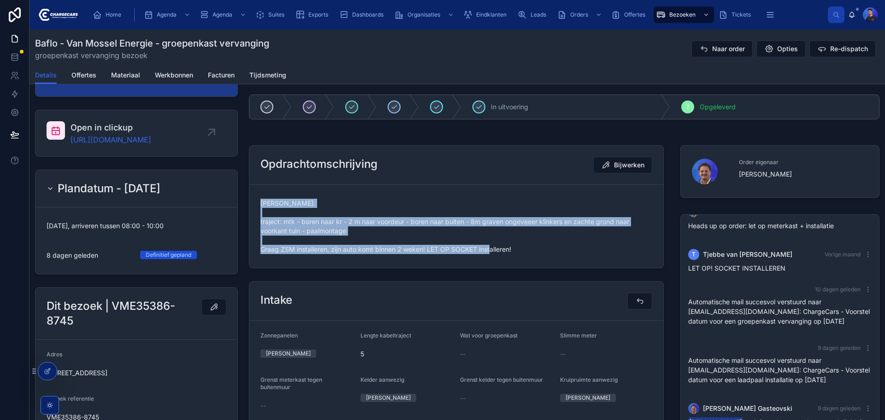
click at [375, 248] on span "Vasko: traject: mtk - boren naar kr - 2 m naar voordeur - boren naar buiten - 8…" at bounding box center [456, 226] width 392 height 55
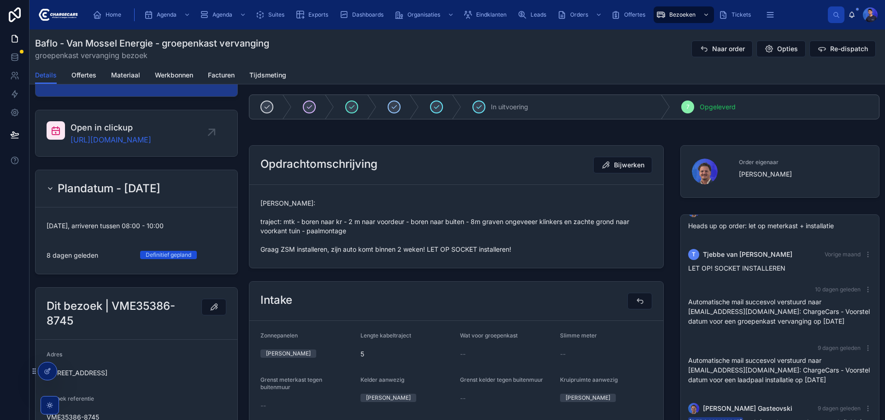
click at [341, 229] on span "Vasko: traject: mtk - boren naar kr - 2 m naar voordeur - boren naar buiten - 8…" at bounding box center [456, 226] width 392 height 55
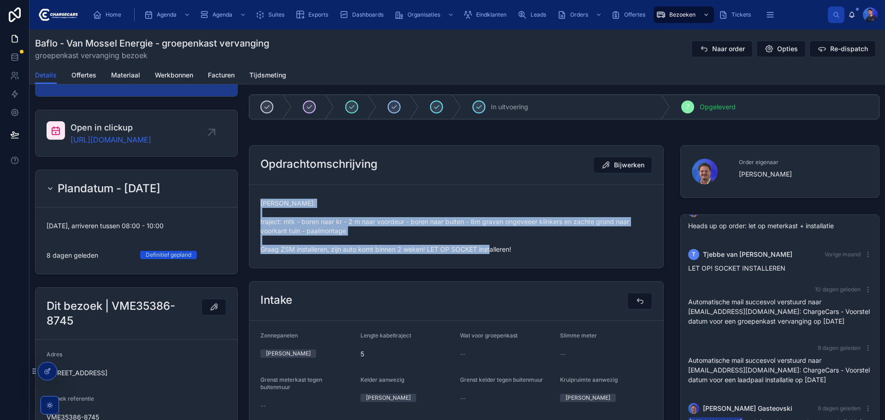
drag, startPoint x: 513, startPoint y: 251, endPoint x: 259, endPoint y: 201, distance: 259.1
click at [260, 201] on span "Vasko: traject: mtk - boren naar kr - 2 m naar voordeur - boren naar buiten - 8…" at bounding box center [456, 226] width 392 height 55
click at [288, 221] on span "Vasko: traject: mtk - boren naar kr - 2 m naar voordeur - boren naar buiten - 8…" at bounding box center [456, 226] width 392 height 55
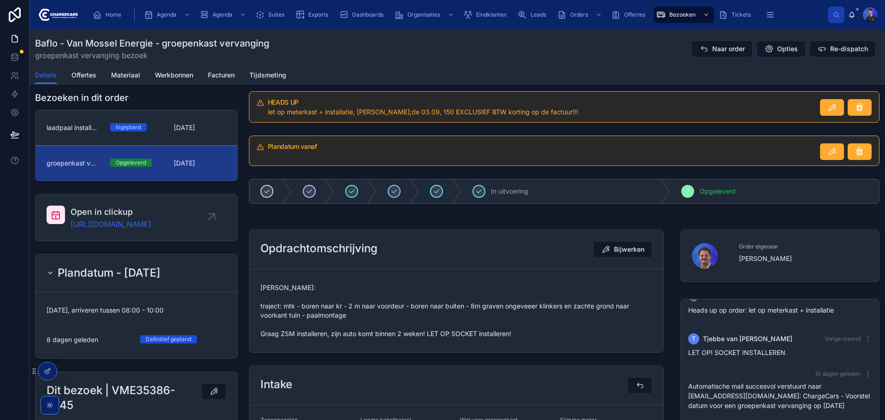
scroll to position [0, 0]
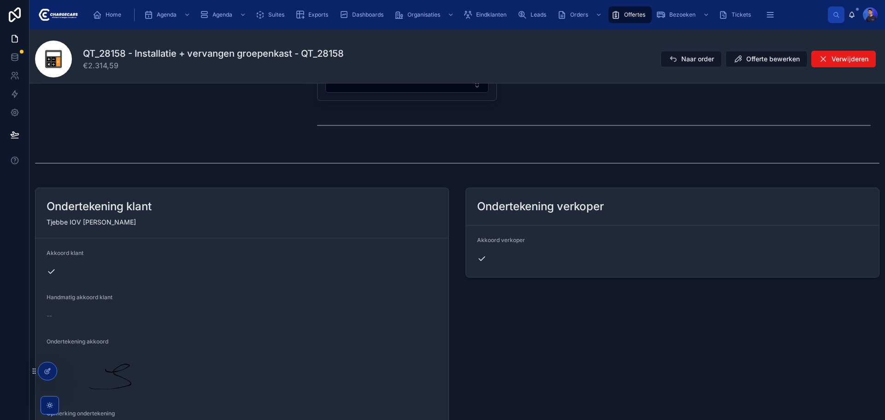
scroll to position [388, 0]
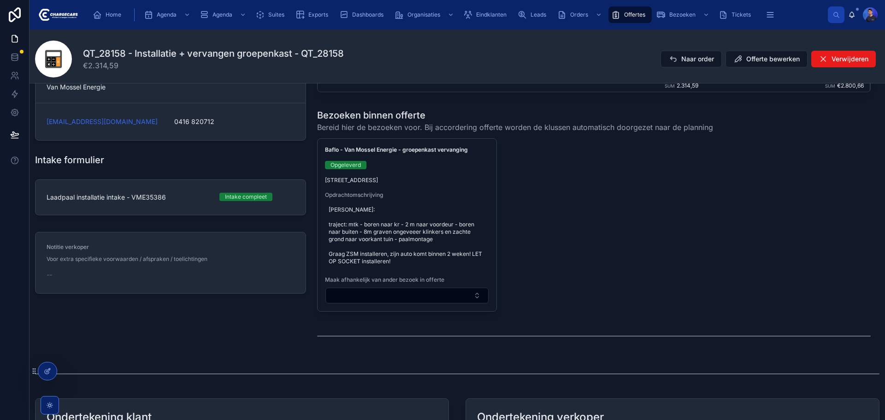
click at [600, 241] on div "Baflo - Van Mossel Energie - groepenkast vervanging Opgeleverd Margrietlaan 42,…" at bounding box center [593, 224] width 553 height 173
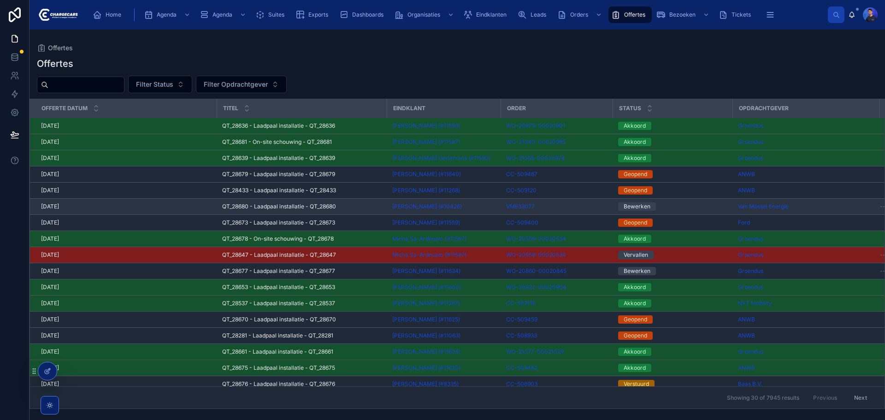
click at [298, 208] on span "QT_28680 - Laadpaal installatie - QT_28680" at bounding box center [279, 206] width 114 height 7
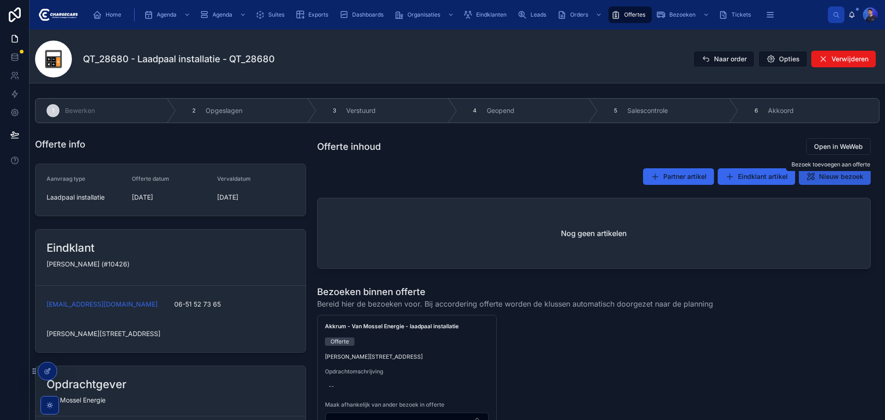
click at [820, 176] on span "Nieuw bezoek" at bounding box center [841, 176] width 44 height 9
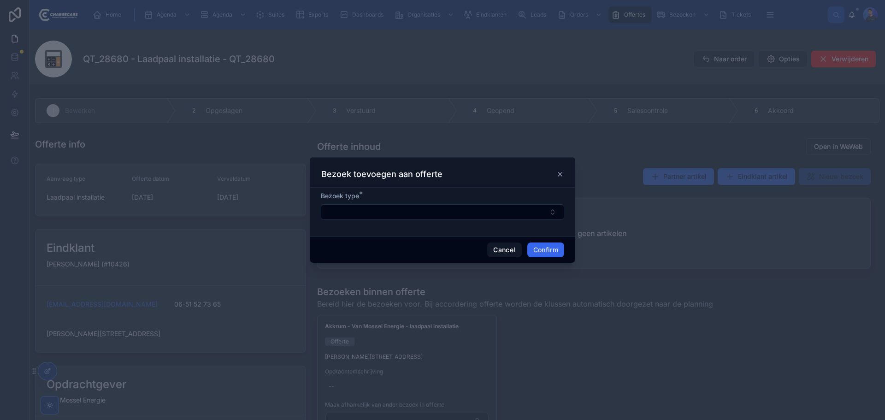
click at [560, 175] on icon at bounding box center [560, 174] width 4 height 4
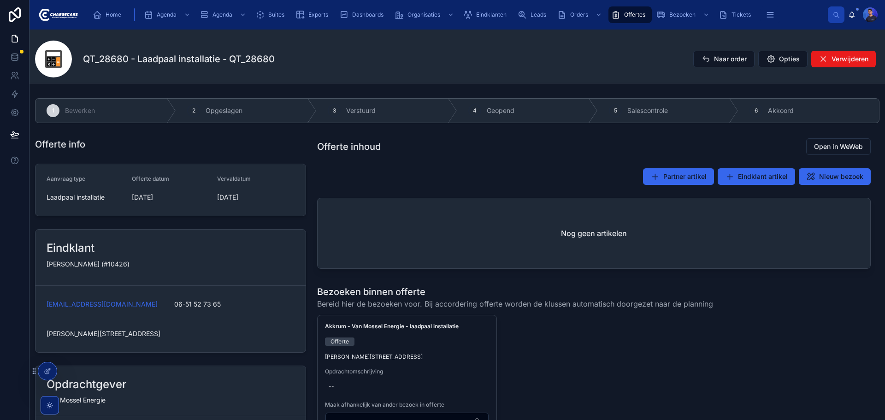
scroll to position [92, 0]
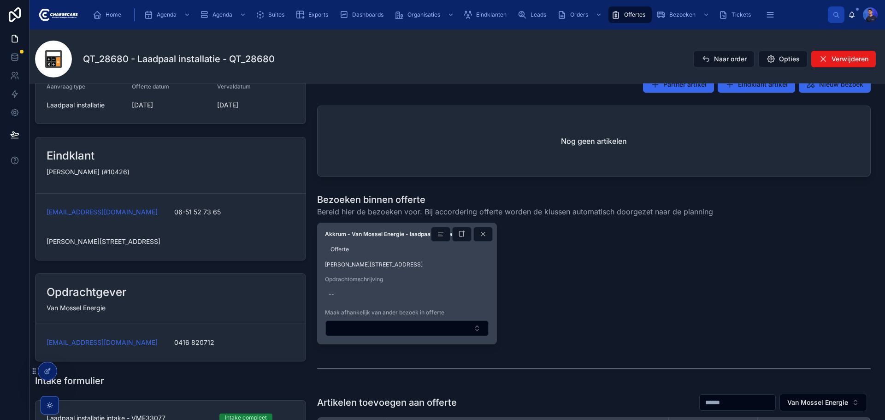
click at [326, 294] on div "--" at bounding box center [407, 294] width 164 height 15
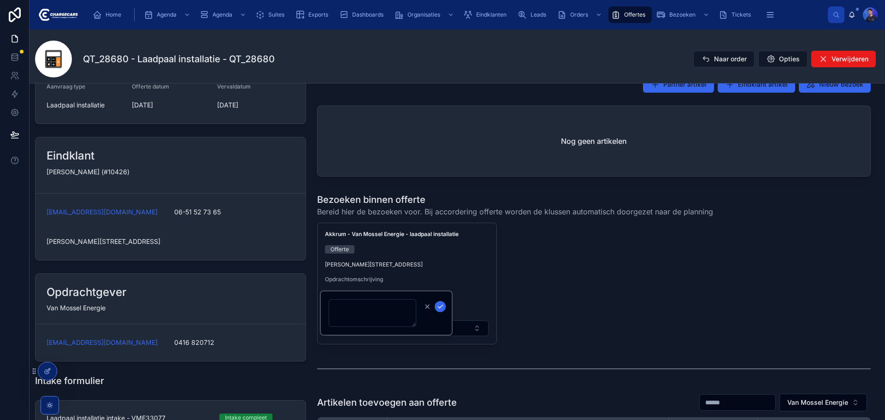
click at [607, 295] on div "Akkrum - Van Mossel Energie - laadpaal installatie Offerte [STREET_ADDRESS] Opd…" at bounding box center [593, 284] width 553 height 122
click at [614, 287] on div "Akkrum - Van Mossel Energie - laadpaal installatie Offerte [STREET_ADDRESS] Opd…" at bounding box center [593, 284] width 553 height 122
